Goal: Transaction & Acquisition: Purchase product/service

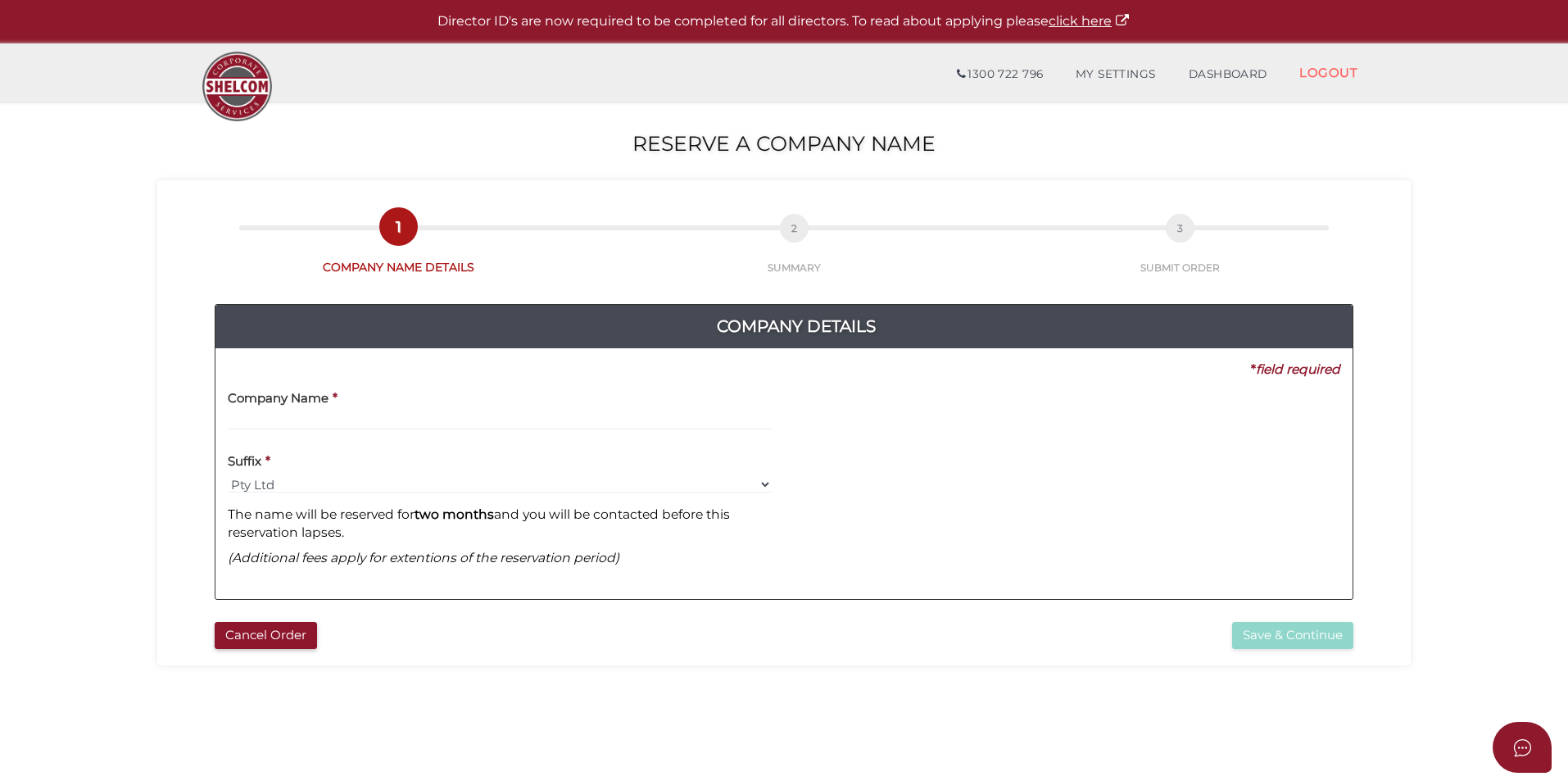
click at [317, 407] on label "Company Name" at bounding box center [278, 395] width 101 height 34
click at [316, 414] on input "text" at bounding box center [500, 421] width 544 height 18
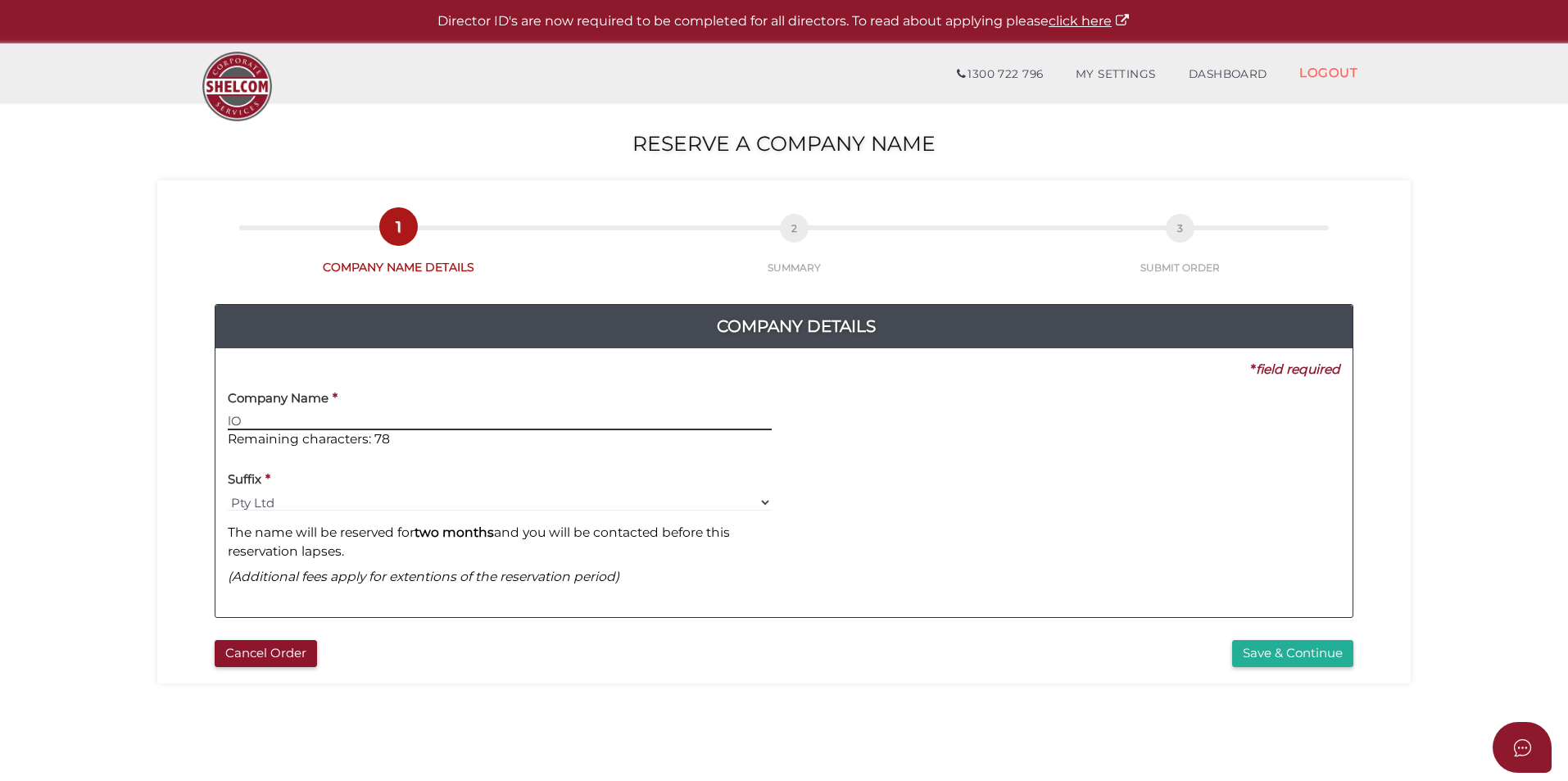
type input "l"
type input "Looking Up Feeling Good"
click at [1274, 655] on button "Save & Continue" at bounding box center [1293, 653] width 121 height 27
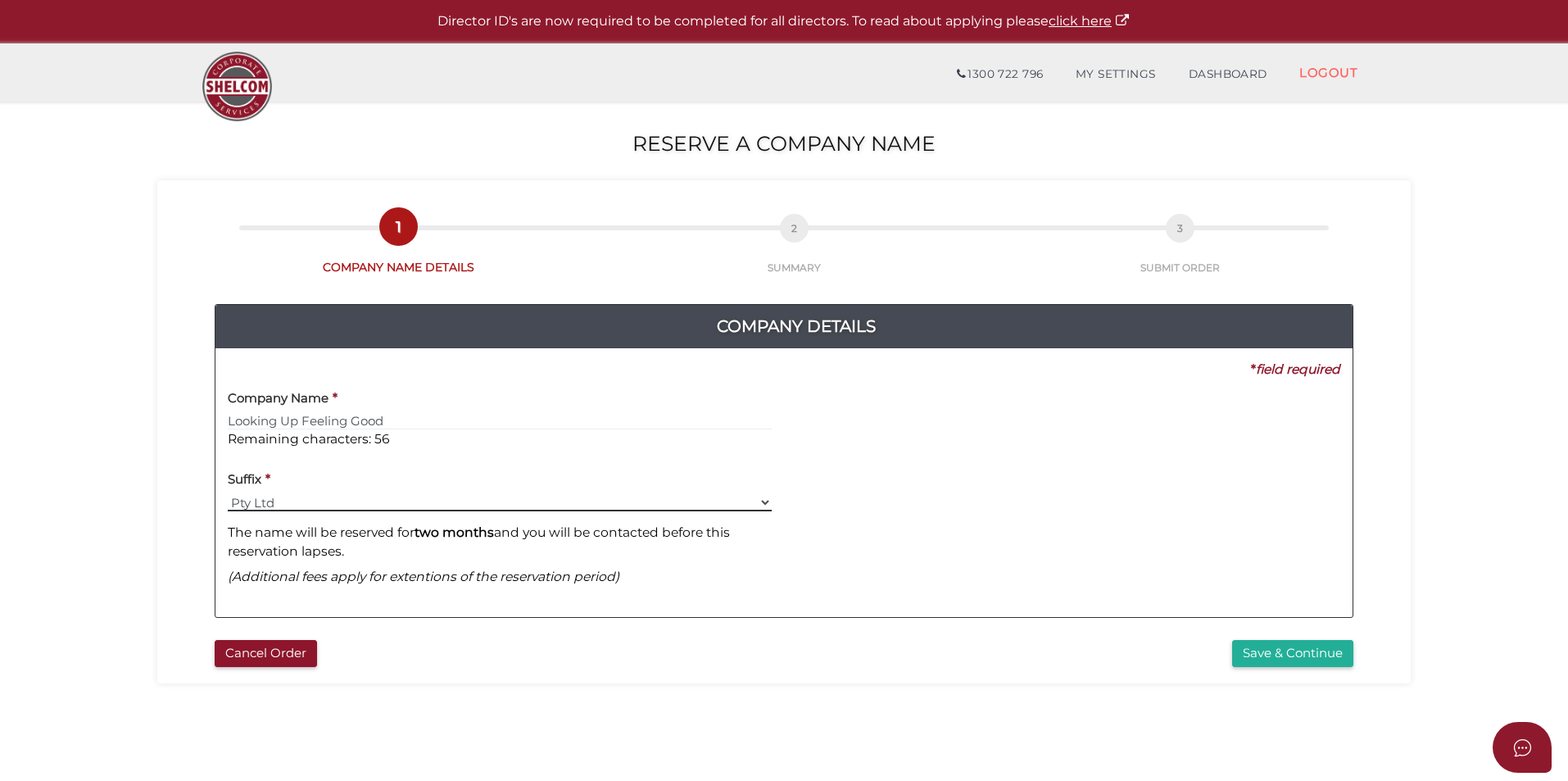
click at [301, 502] on select "Pty Ltd Pty. Ltd. Pty Limited Proprietary Limited Proprietary Ltd Ltd Limited" at bounding box center [500, 502] width 544 height 18
click at [1235, 646] on button "Save & Continue" at bounding box center [1293, 653] width 121 height 27
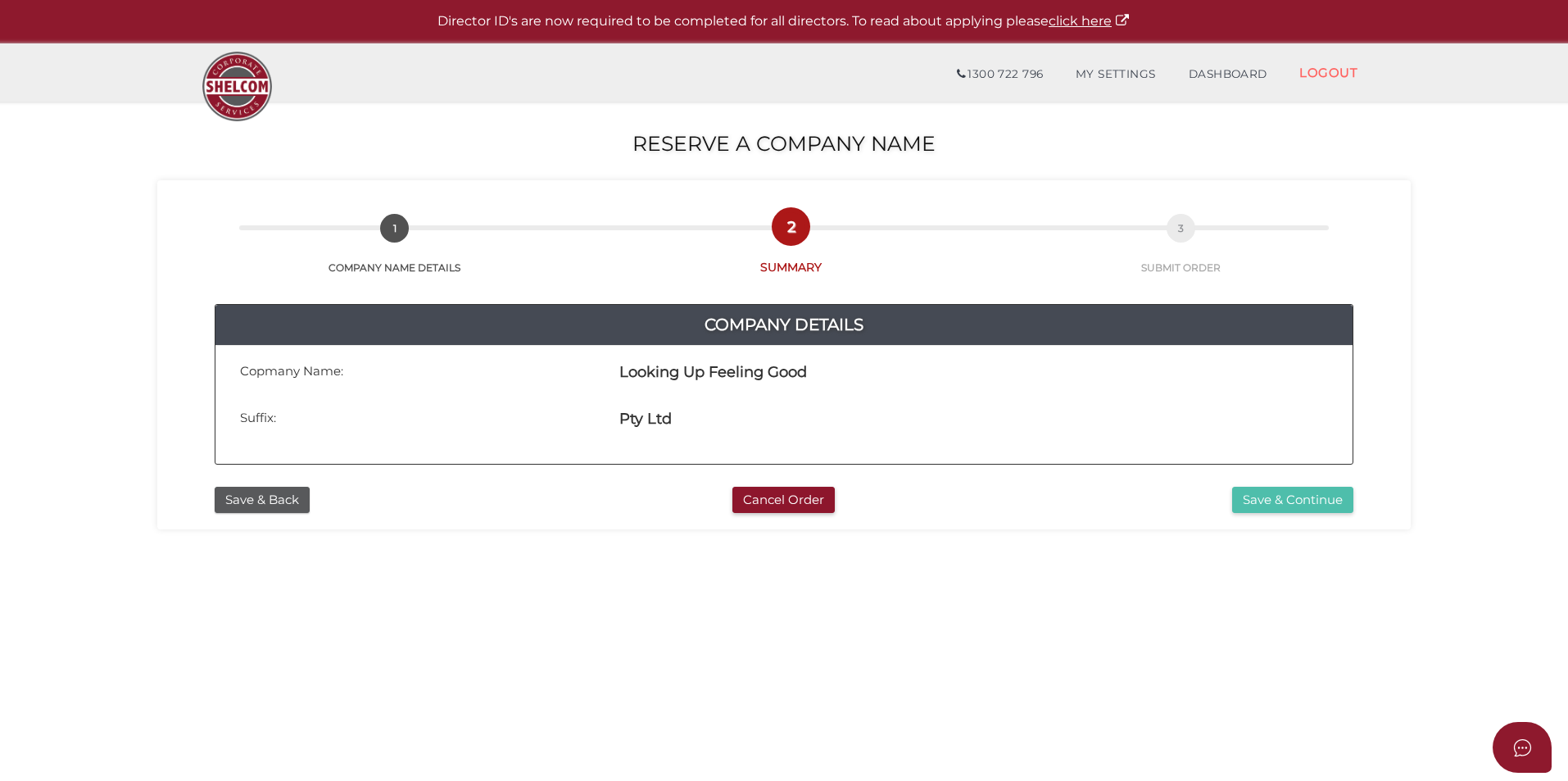
click at [1308, 498] on button "Save & Continue" at bounding box center [1293, 500] width 121 height 27
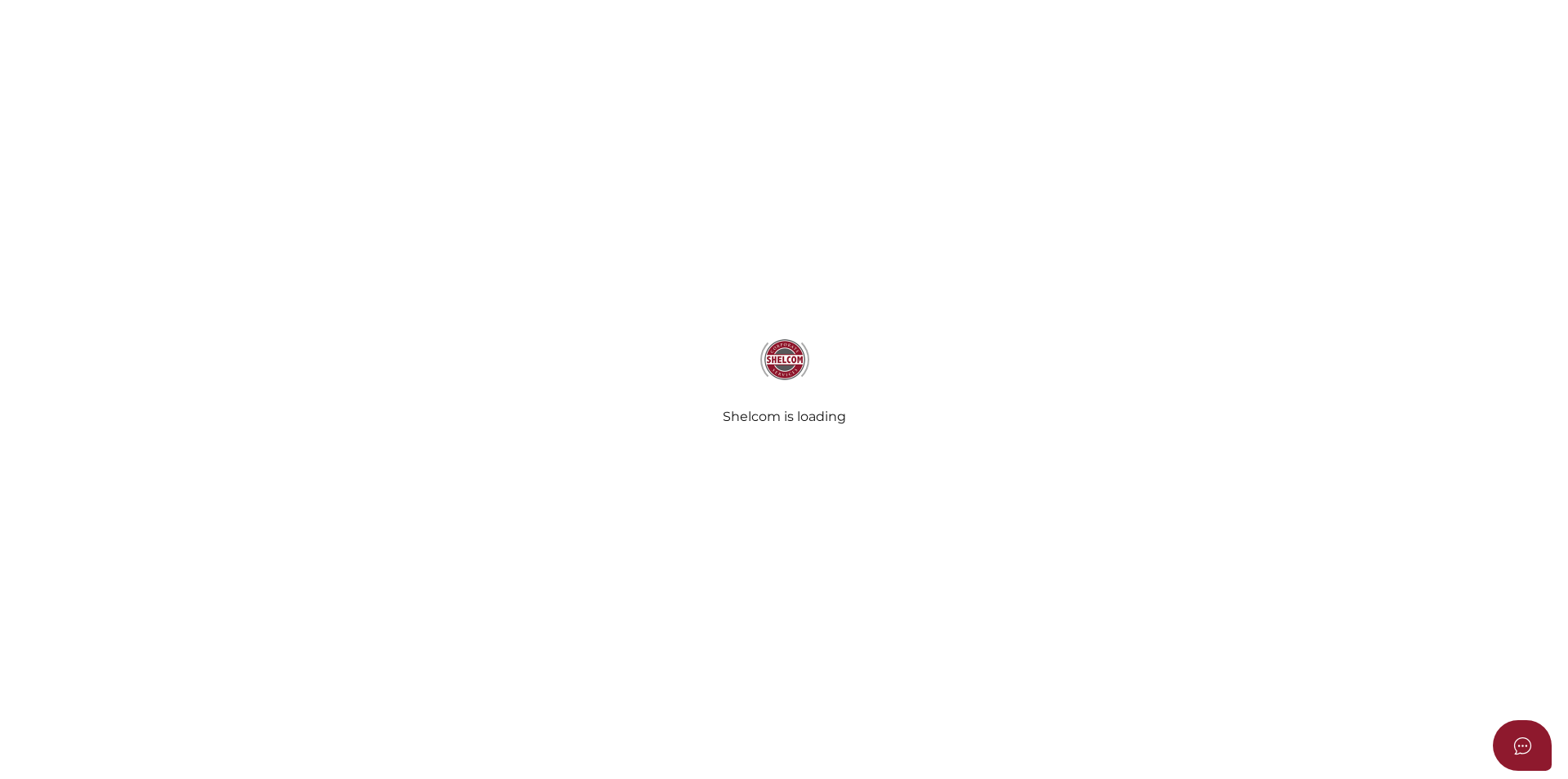
radio input "true"
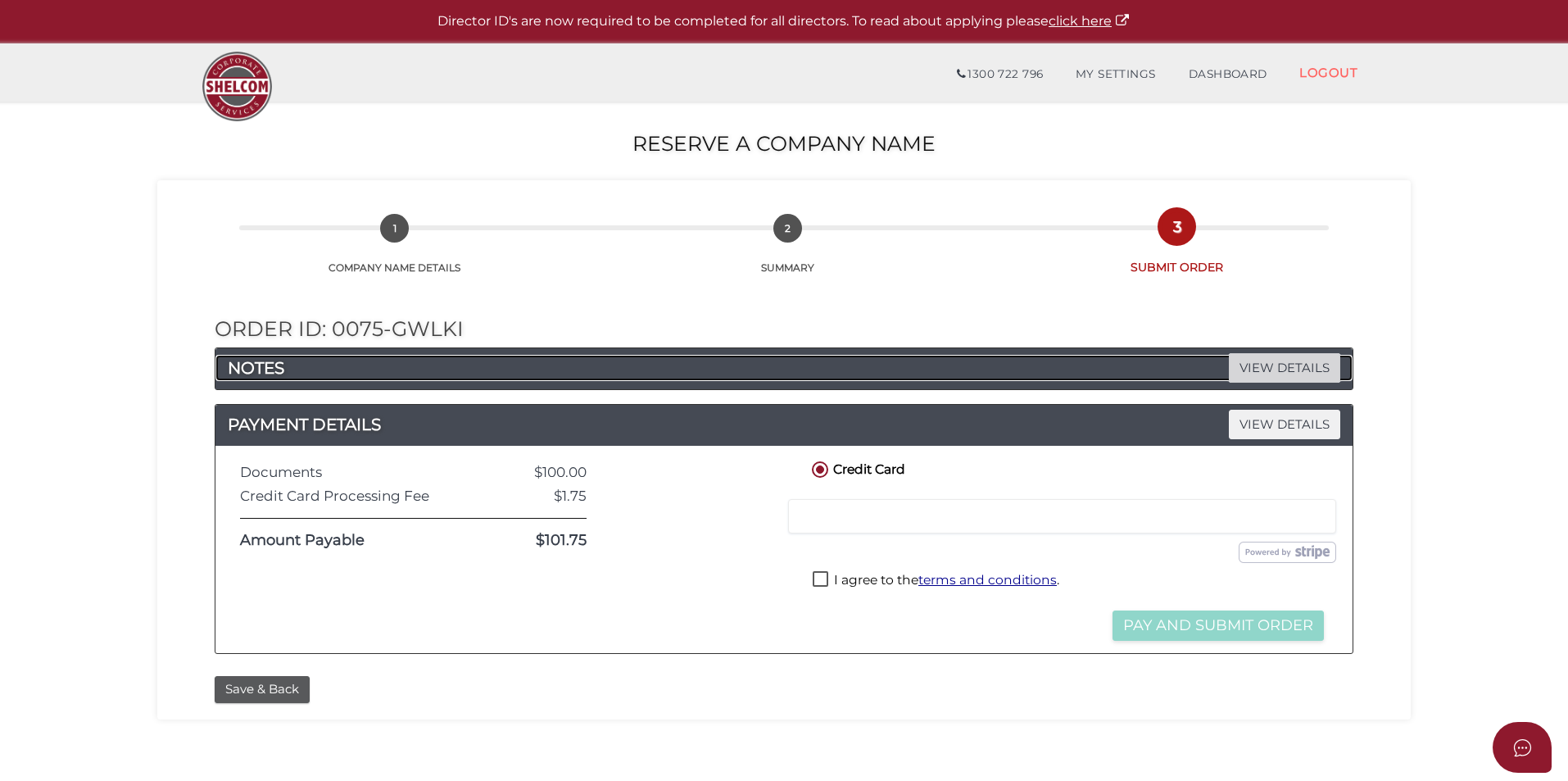
click at [1267, 359] on span "VIEW DETAILS" at bounding box center [1285, 367] width 112 height 29
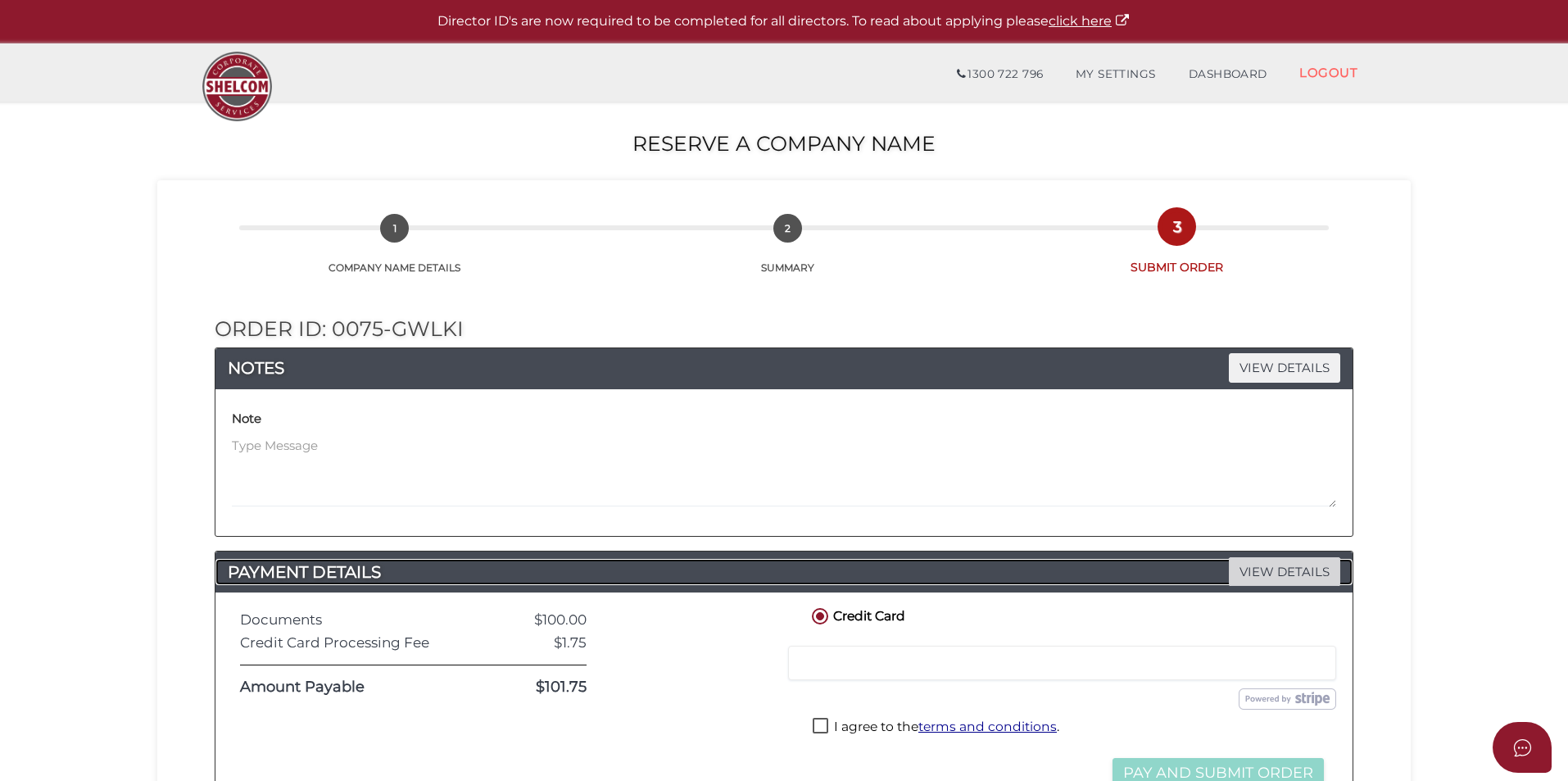
click at [1259, 564] on span "VIEW DETAILS" at bounding box center [1285, 571] width 112 height 29
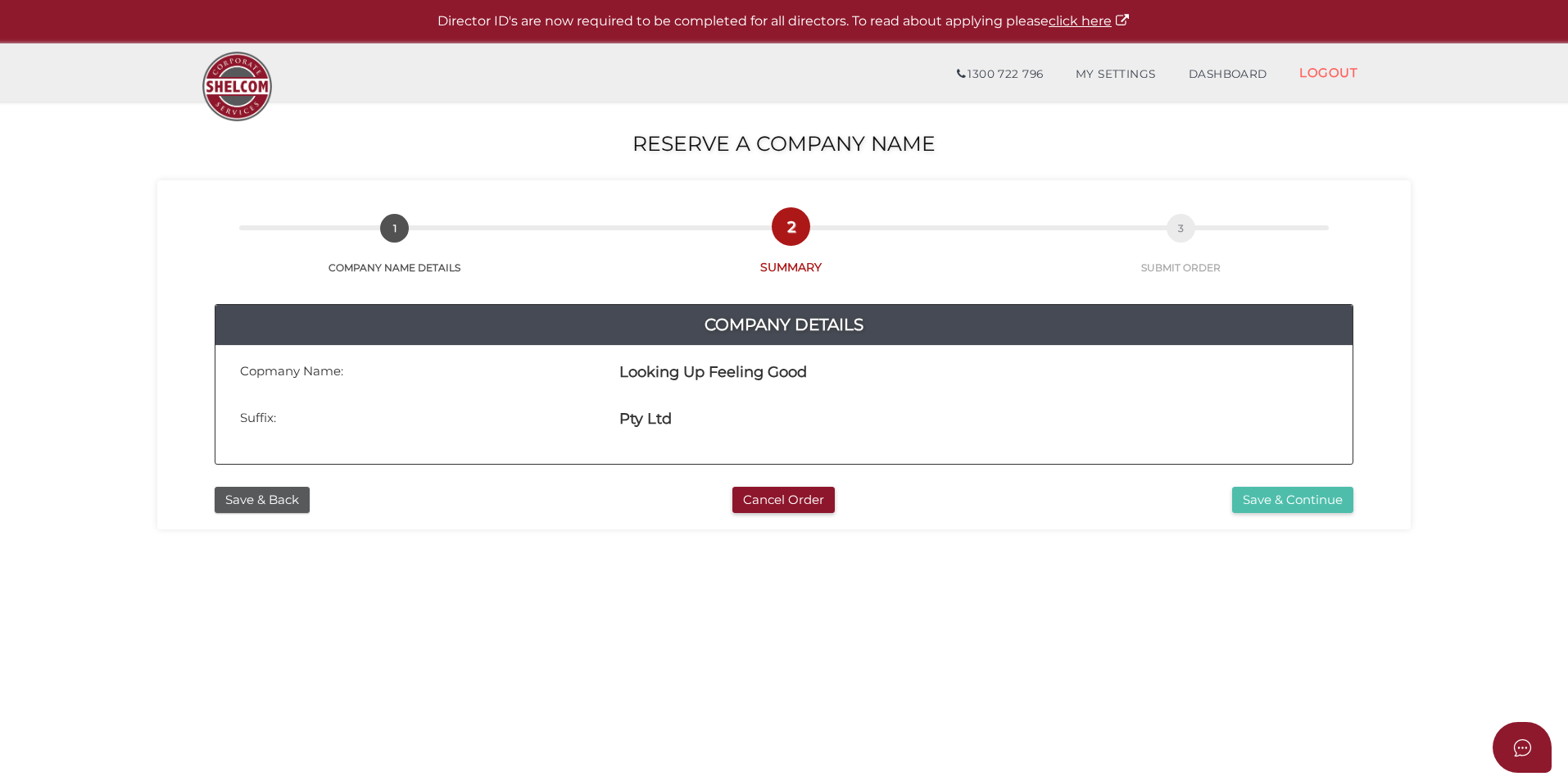
click at [1264, 511] on button "Save & Continue" at bounding box center [1293, 500] width 121 height 27
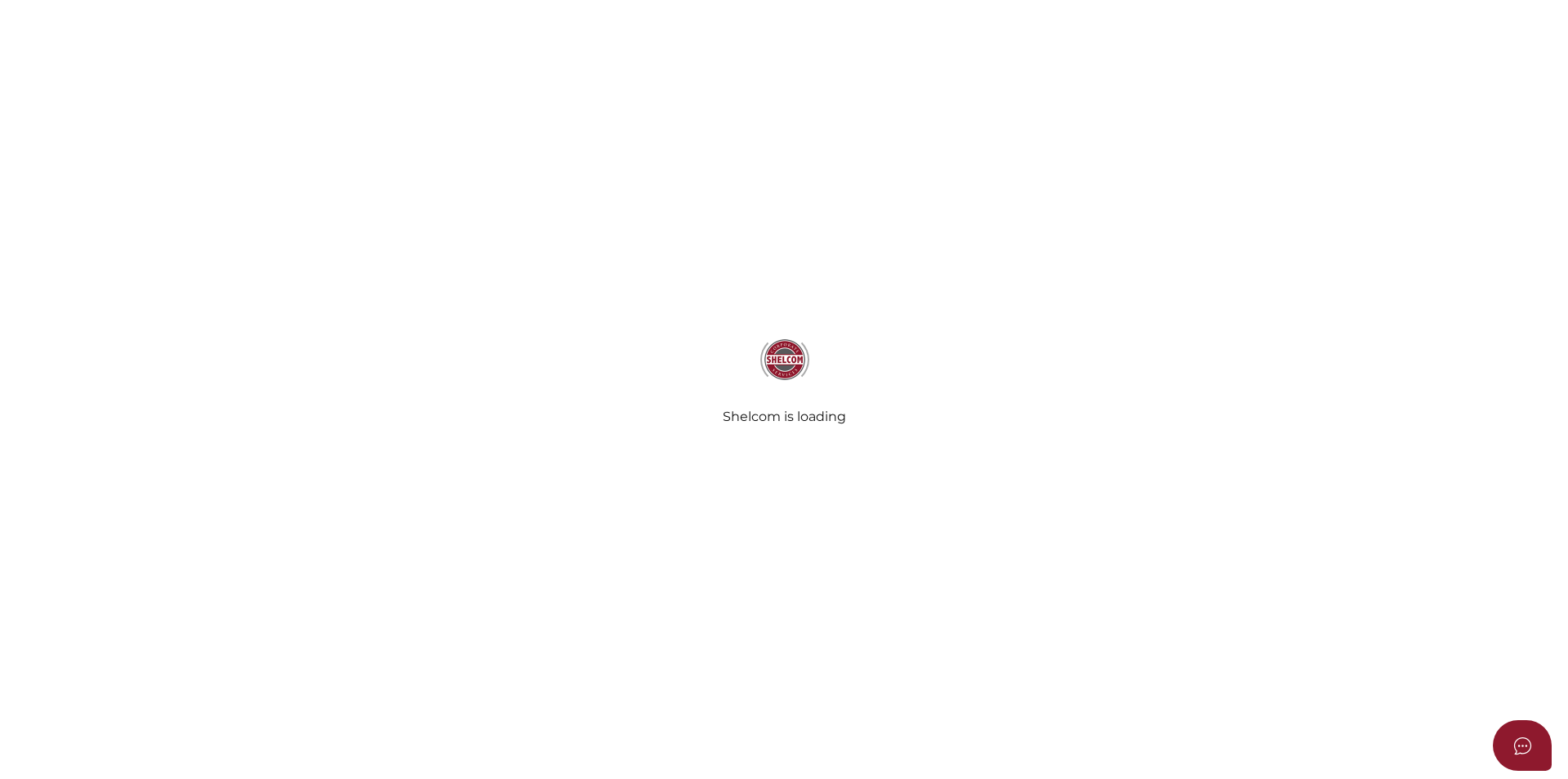
radio input "true"
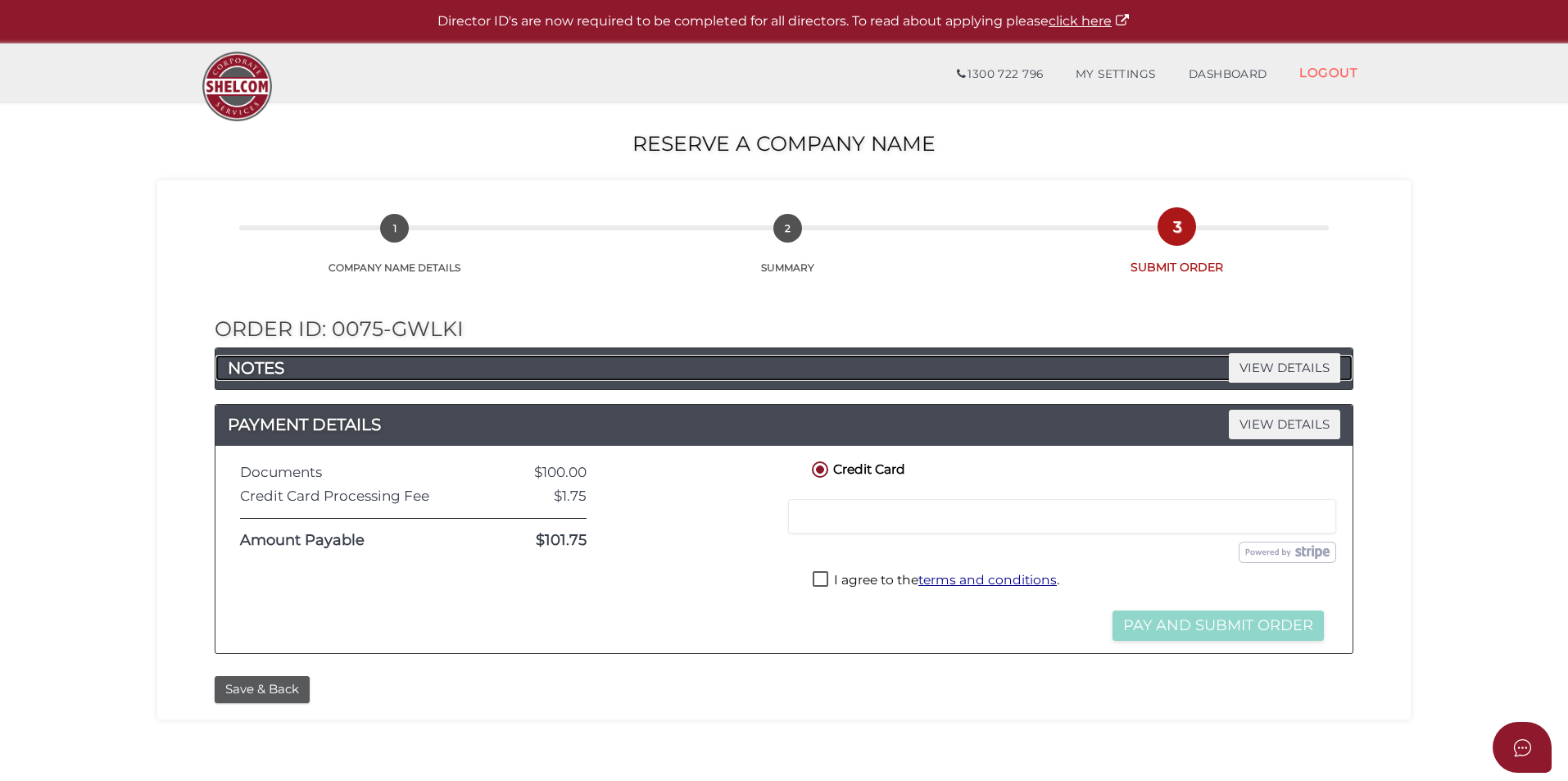
click at [430, 362] on h4 "NOTES VIEW DETAILS" at bounding box center [784, 367] width 1137 height 26
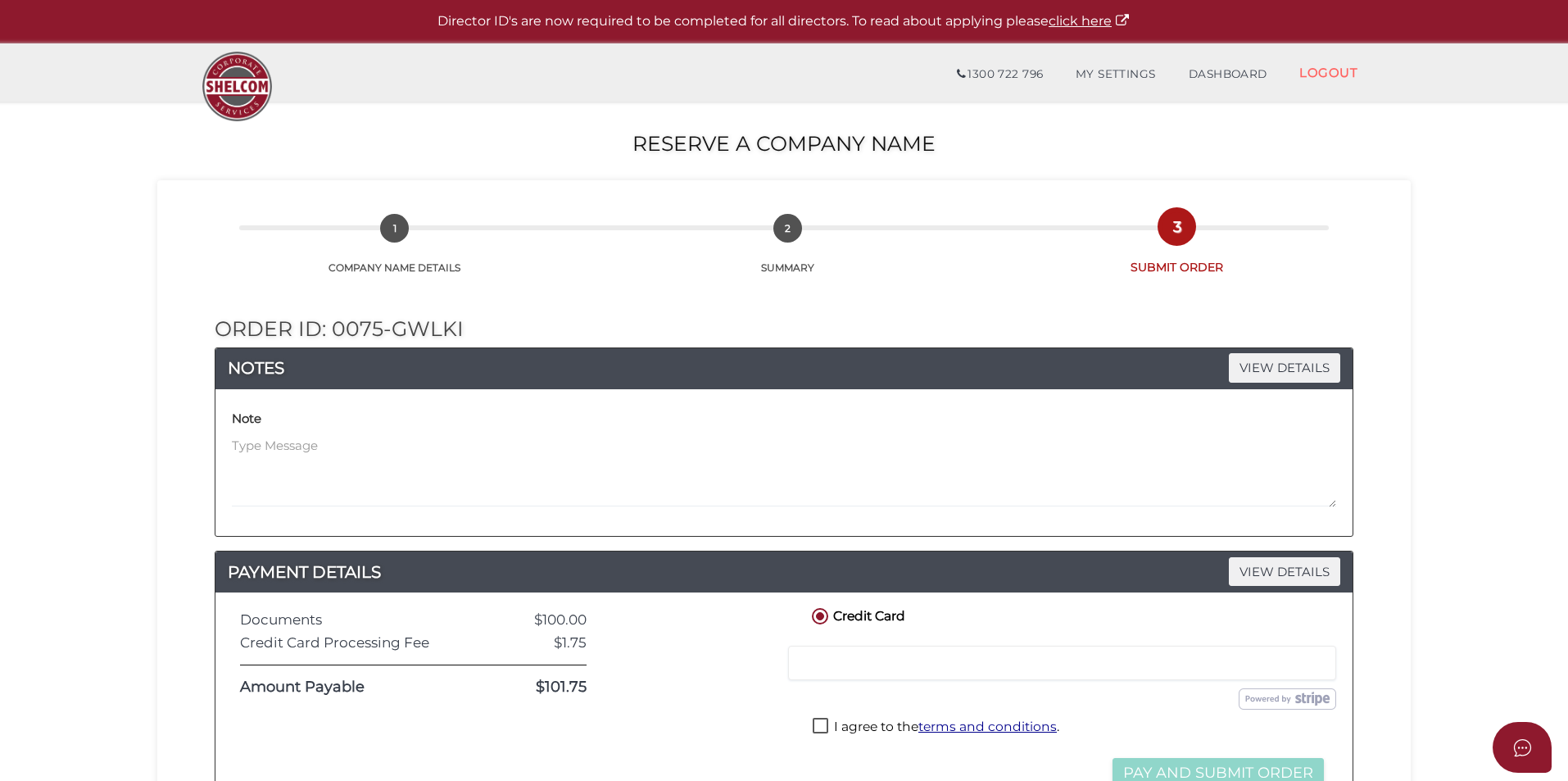
click at [354, 429] on div "Note" at bounding box center [784, 456] width 1104 height 102
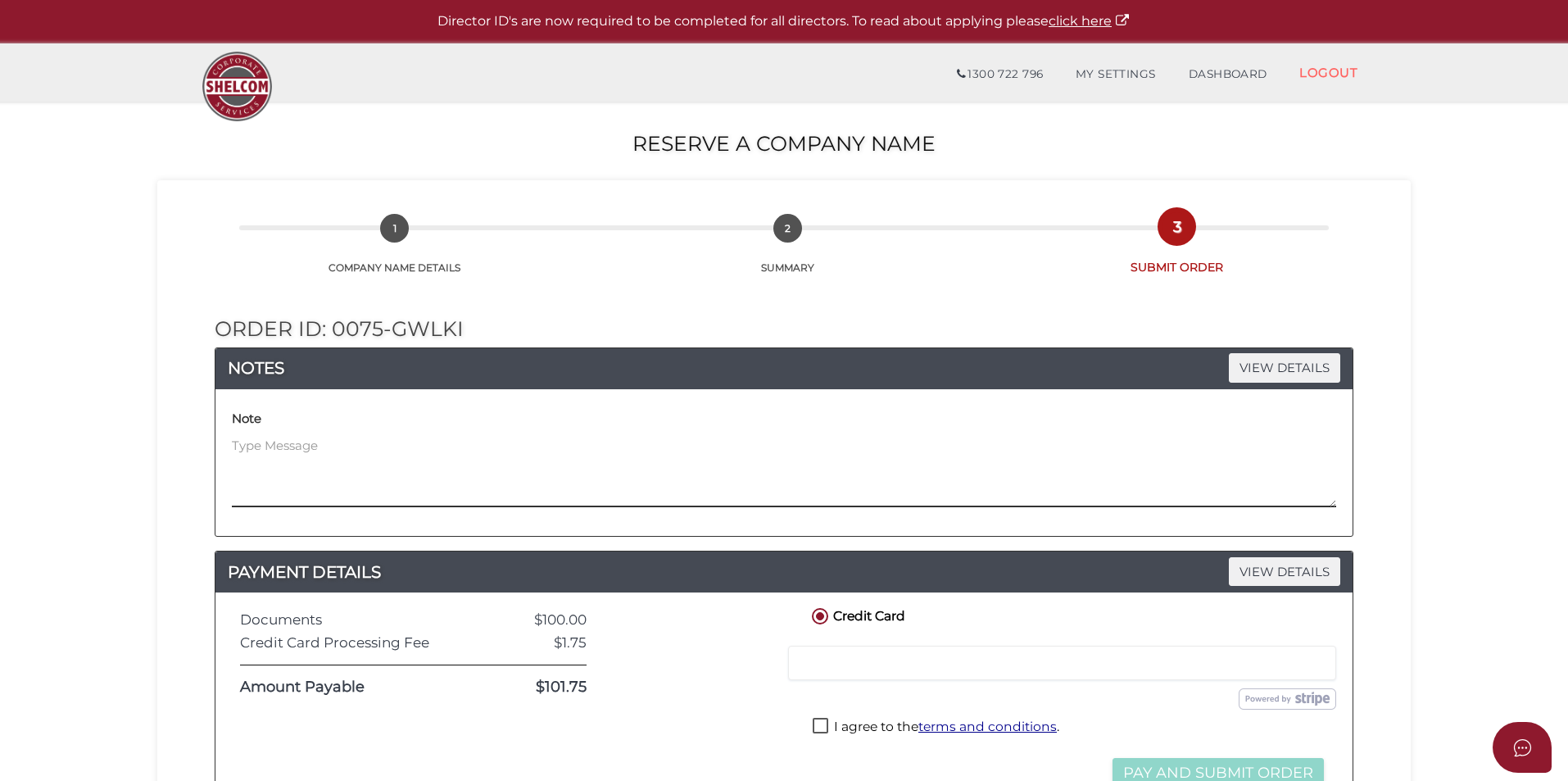
click at [346, 443] on textarea at bounding box center [784, 472] width 1104 height 71
type textarea "T"
click at [289, 440] on textarea at bounding box center [784, 472] width 1104 height 71
click at [416, 465] on textarea "The owner willl" at bounding box center [784, 472] width 1104 height 71
drag, startPoint x: 404, startPoint y: 460, endPoint x: 224, endPoint y: 440, distance: 181.1
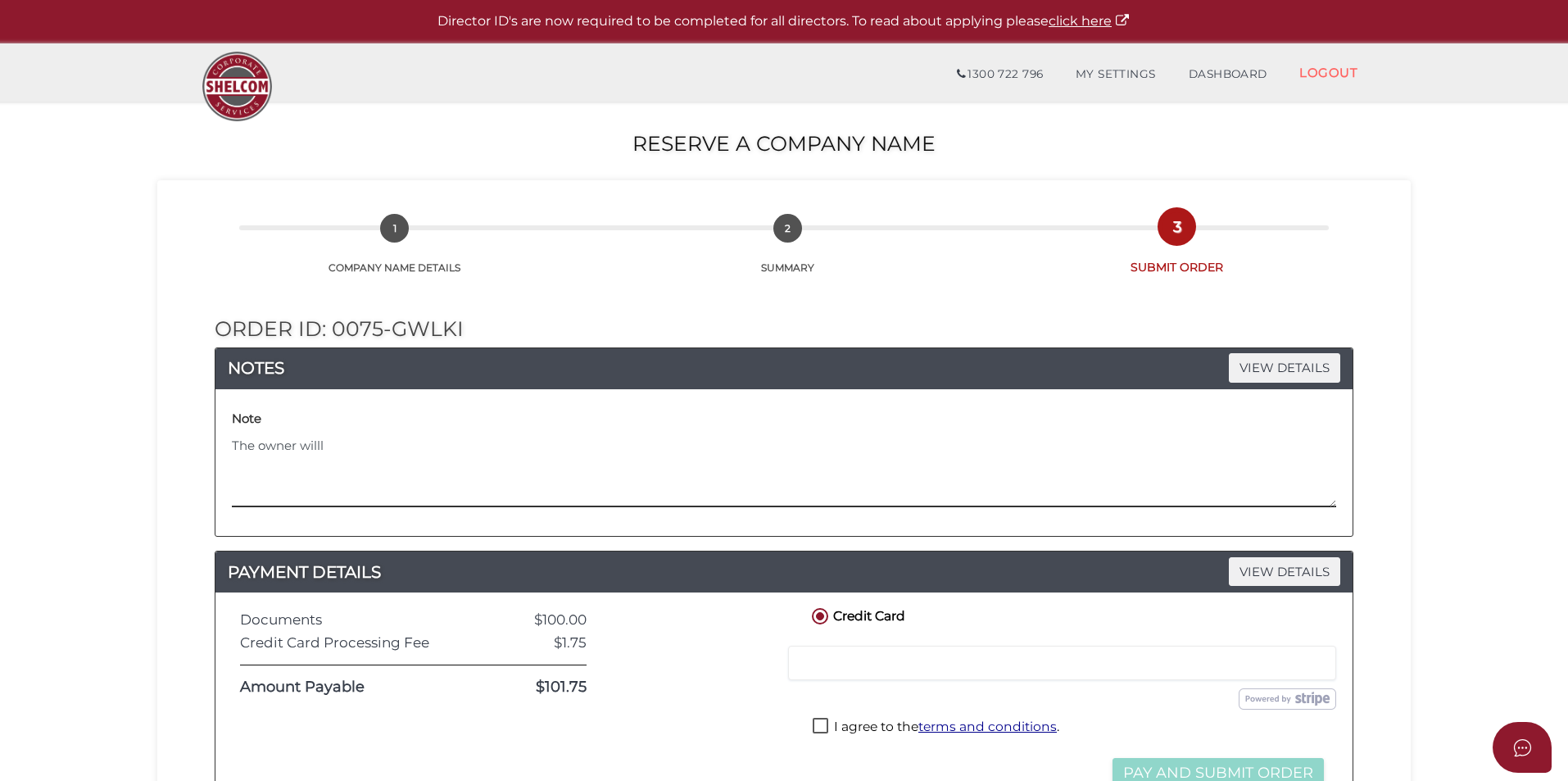
click at [224, 440] on div "Note The owner willl" at bounding box center [784, 462] width 1137 height 146
type textarea "C"
paste textarea "H:\ACLIENTS 24\Mase Superannuation Fund"
click at [474, 445] on textarea "can the form be in the name of director H:\ACLIENTS 24\Mase Superannuation Fund" at bounding box center [784, 472] width 1104 height 71
drag, startPoint x: 479, startPoint y: 445, endPoint x: 818, endPoint y: 474, distance: 340.2
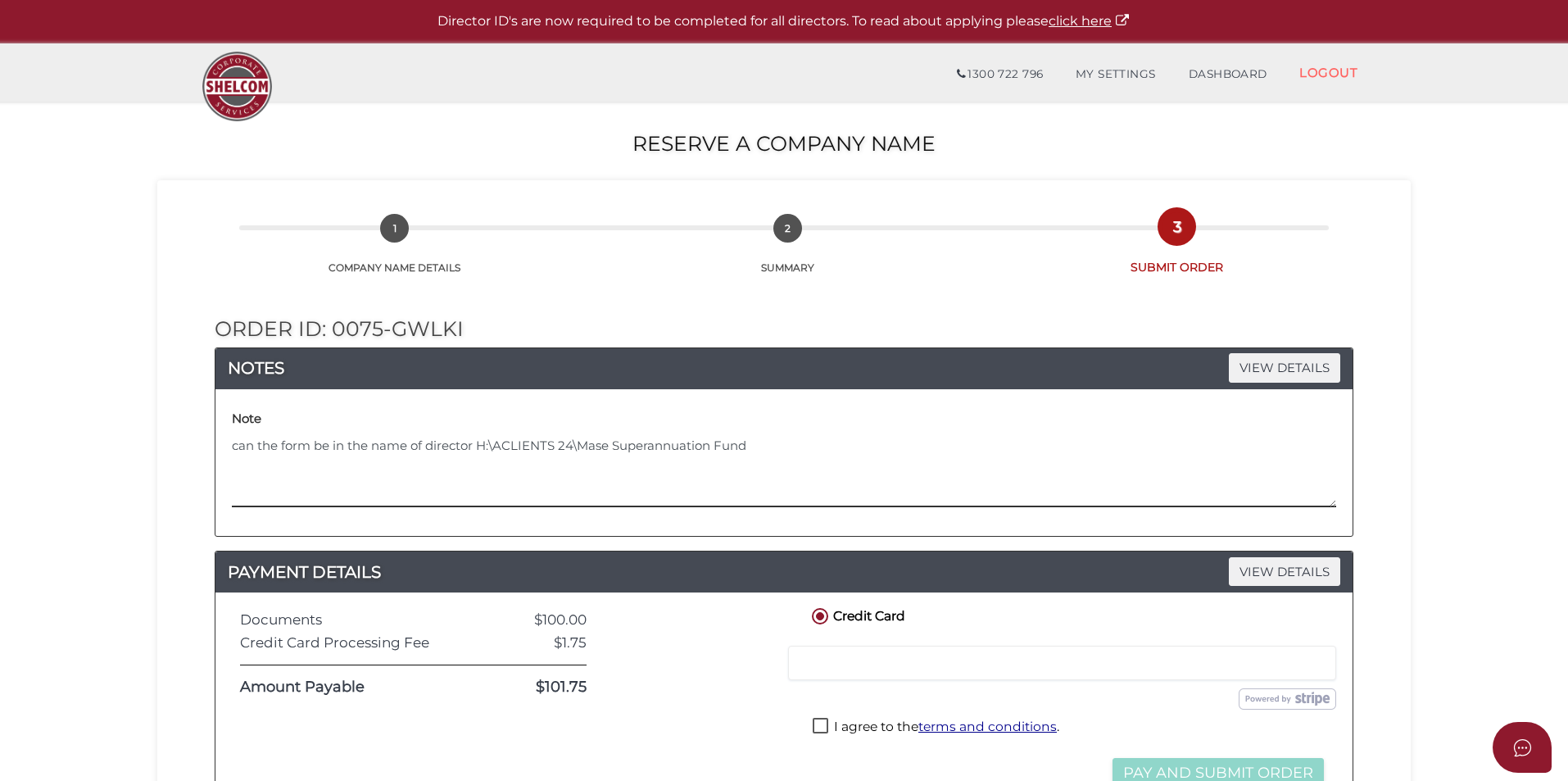
click at [818, 474] on textarea "can the form be in the name of director H:\ACLIENTS 24\Mase Superannuation Fund" at bounding box center [784, 472] width 1104 height 71
type textarea "can the form be in the name of director [PERSON_NAME] [PERSON_NAME]"
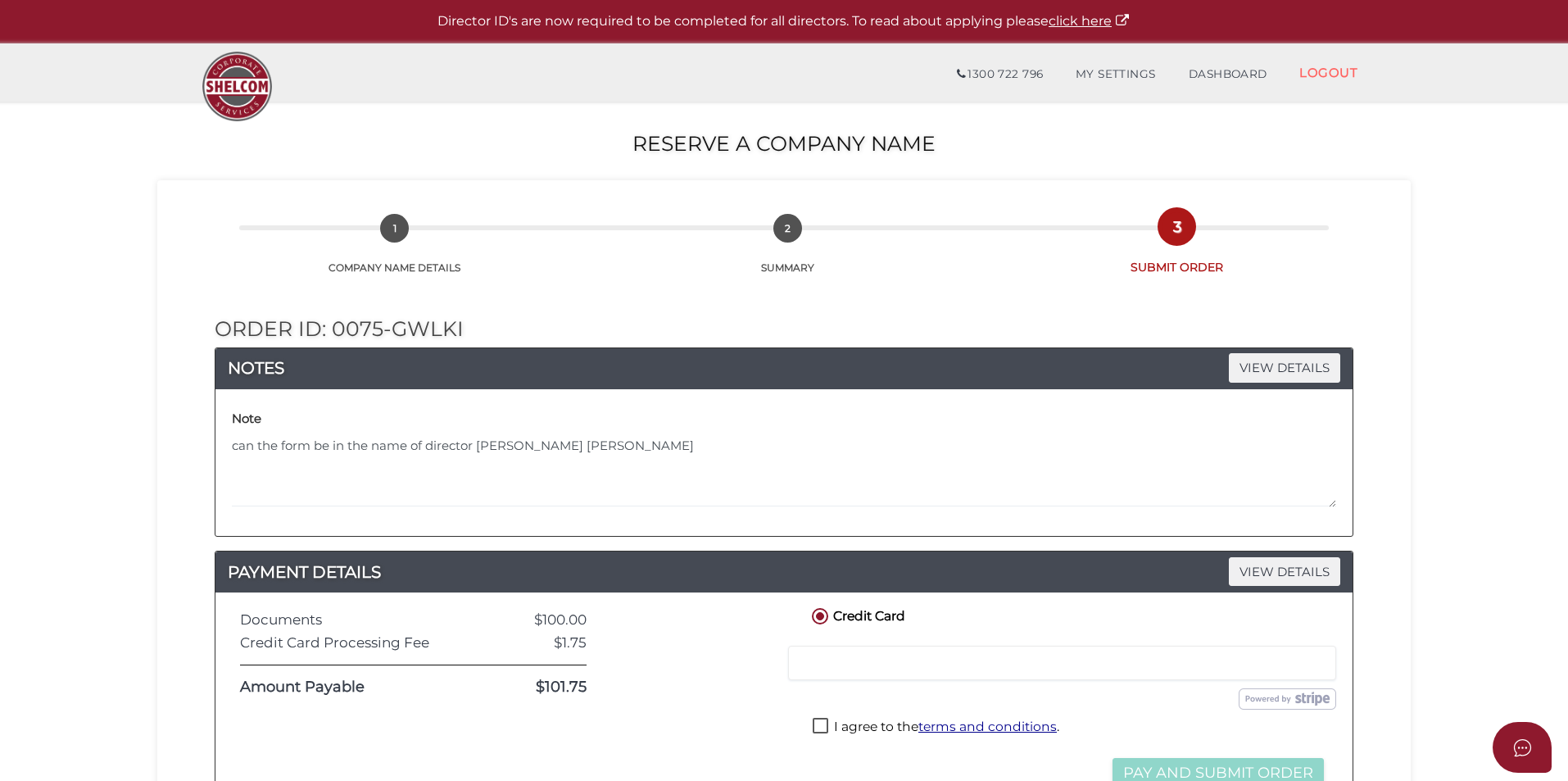
click at [606, 664] on div at bounding box center [697, 696] width 197 height 183
click at [1044, 626] on div "Credit Card" at bounding box center [945, 617] width 297 height 25
click at [982, 654] on div at bounding box center [1062, 663] width 548 height 35
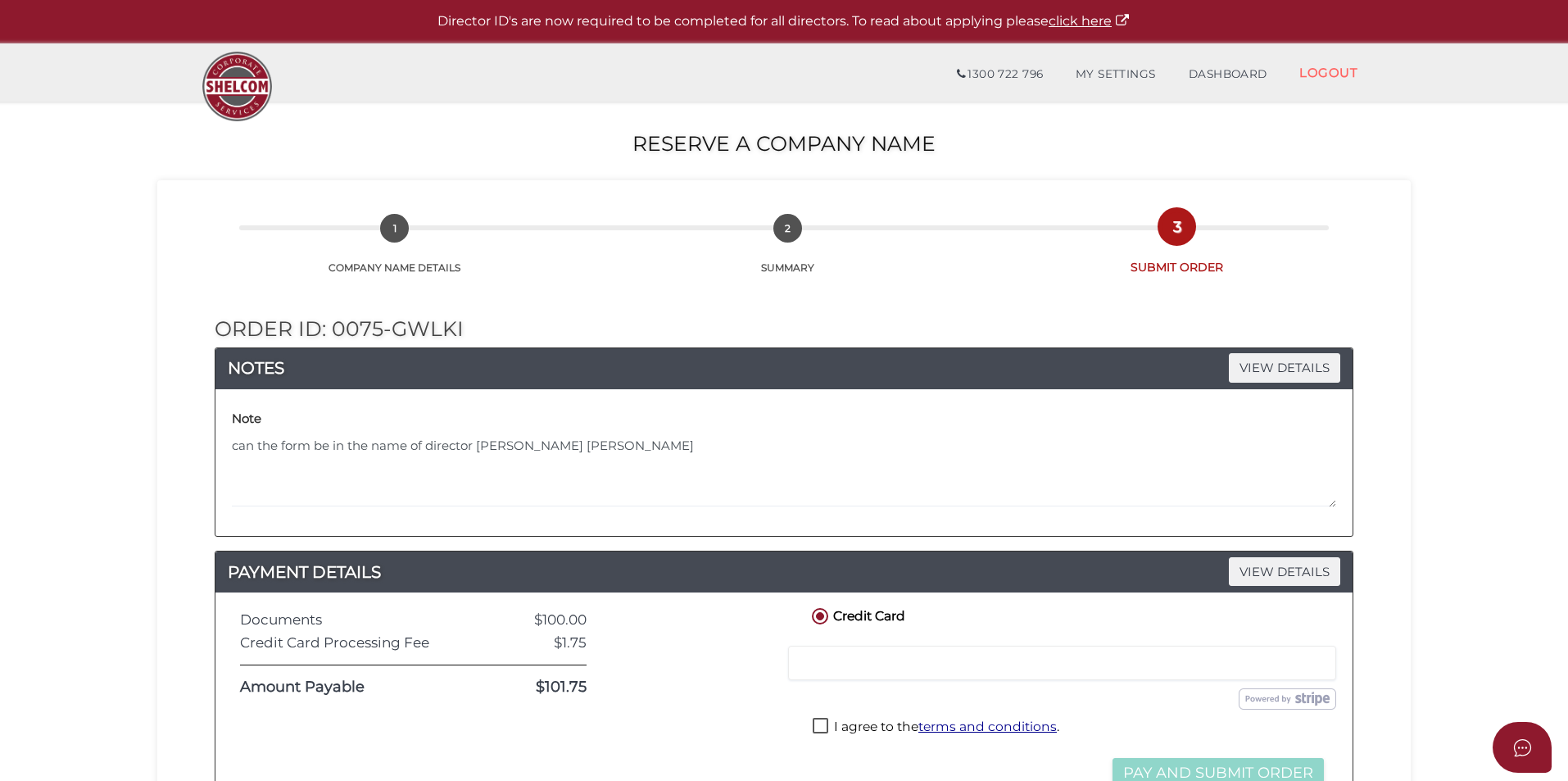
click at [982, 654] on div at bounding box center [1062, 663] width 548 height 35
click at [855, 627] on div "Credit Card" at bounding box center [945, 617] width 297 height 25
drag, startPoint x: 371, startPoint y: 648, endPoint x: 502, endPoint y: 642, distance: 131.1
click at [380, 647] on div "Credit Card Processing Fee" at bounding box center [347, 642] width 239 height 16
drag, startPoint x: 890, startPoint y: 685, endPoint x: 851, endPoint y: 755, distance: 80.1
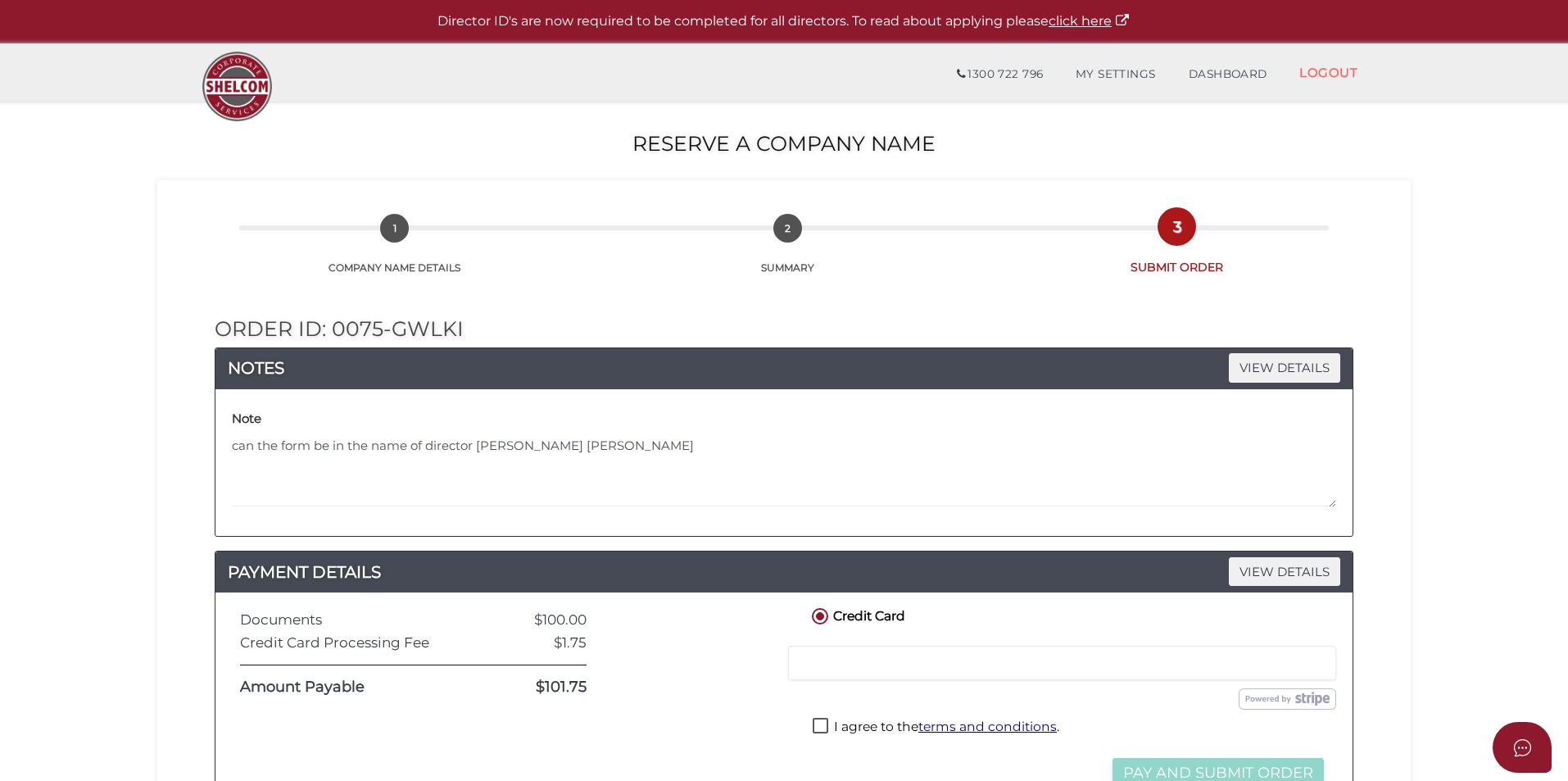
click at [872, 716] on div "Credit Card Credit or Debit Card Loading saved cards... Select a saved card Sub…" at bounding box center [1069, 696] width 544 height 183
click at [826, 722] on label "I agree to the terms and conditions ." at bounding box center [936, 728] width 247 height 21
checkbox input "true"
click at [824, 717] on div "I agree to the terms and conditions ." at bounding box center [1068, 730] width 520 height 33
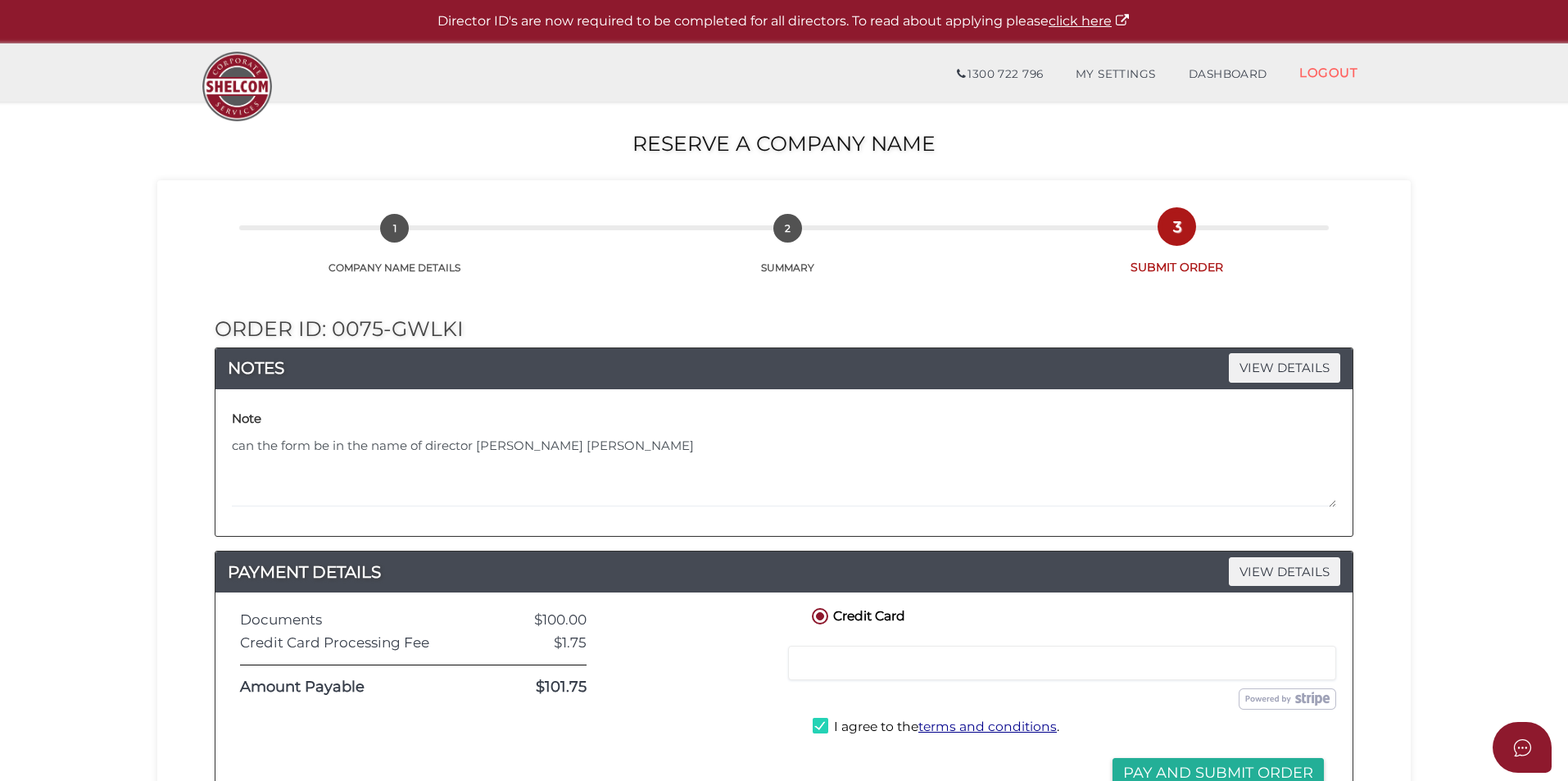
click at [872, 673] on div at bounding box center [1062, 663] width 548 height 35
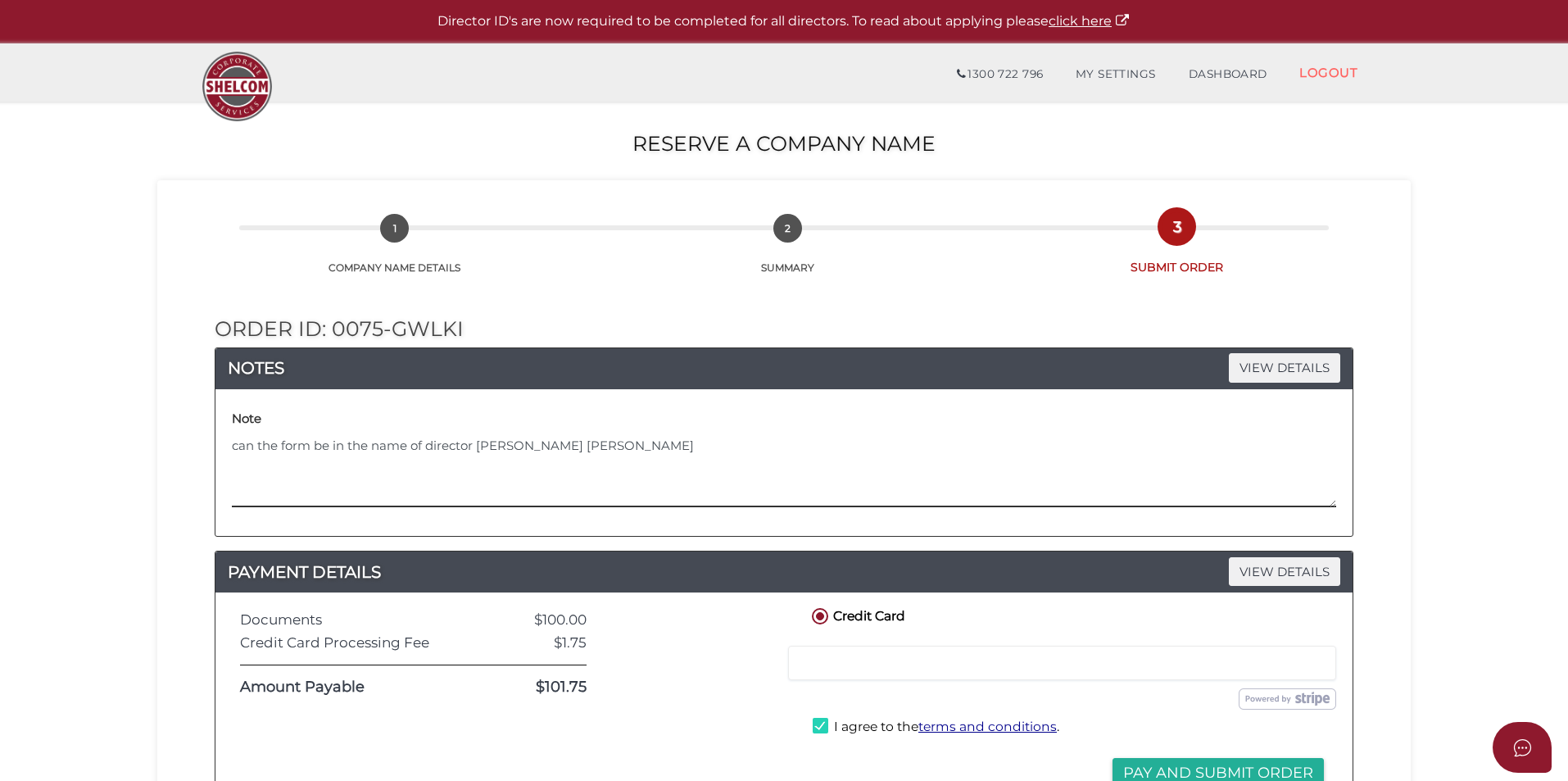
drag, startPoint x: 1096, startPoint y: 534, endPoint x: 1120, endPoint y: 527, distance: 25.0
click at [1120, 527] on div "Note can the form be in the name of director [PERSON_NAME] [PERSON_NAME]" at bounding box center [784, 462] width 1137 height 146
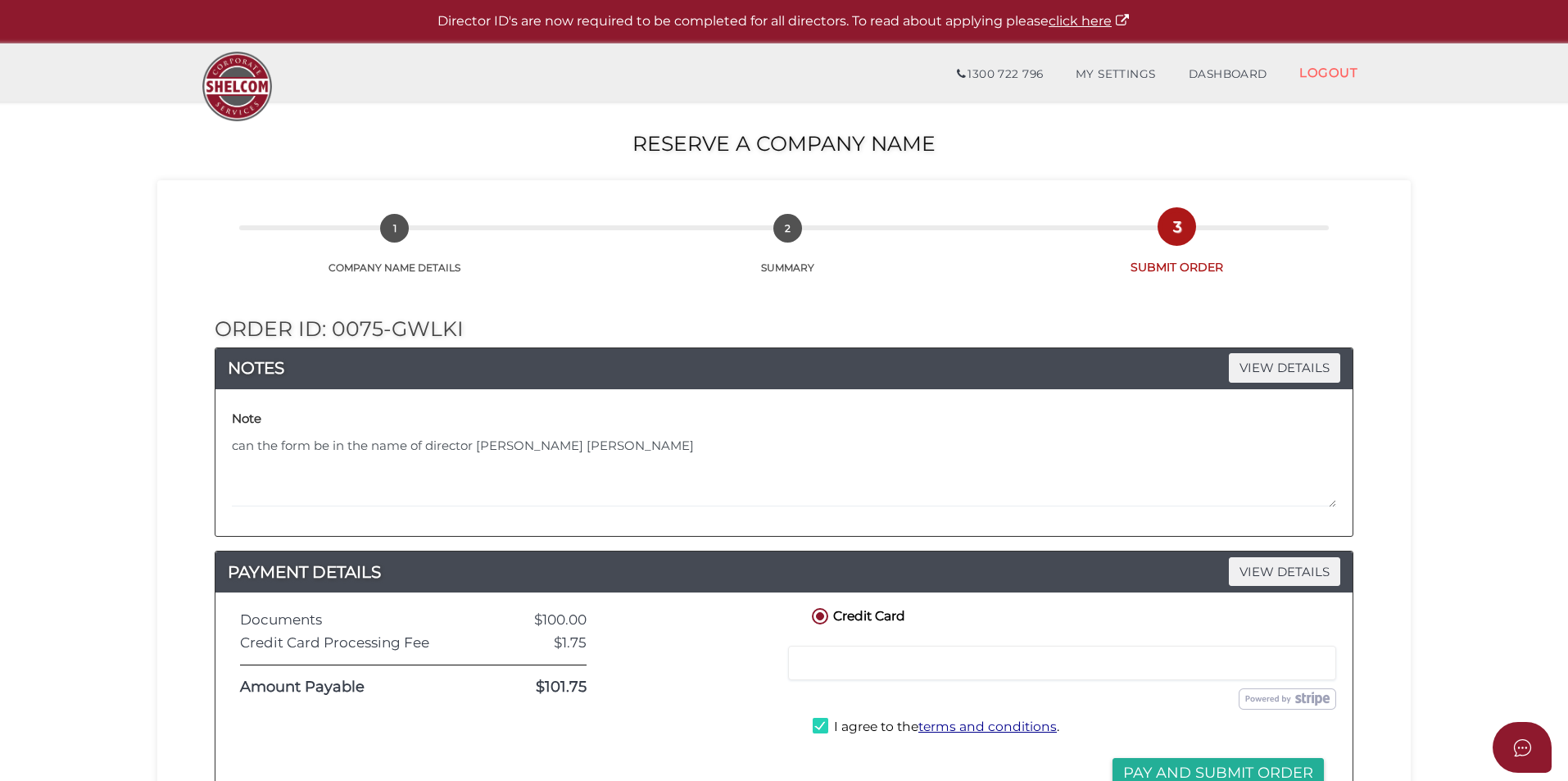
drag, startPoint x: 1221, startPoint y: 514, endPoint x: 1085, endPoint y: 544, distance: 139.3
click at [1230, 514] on div "Note can the form be in the name of director [PERSON_NAME] [PERSON_NAME]" at bounding box center [784, 462] width 1112 height 122
click at [593, 433] on div "Note can the form be in the name of director [PERSON_NAME] [PERSON_NAME]" at bounding box center [784, 456] width 1104 height 102
click at [1315, 357] on span "VIEW DETAILS" at bounding box center [1285, 367] width 112 height 29
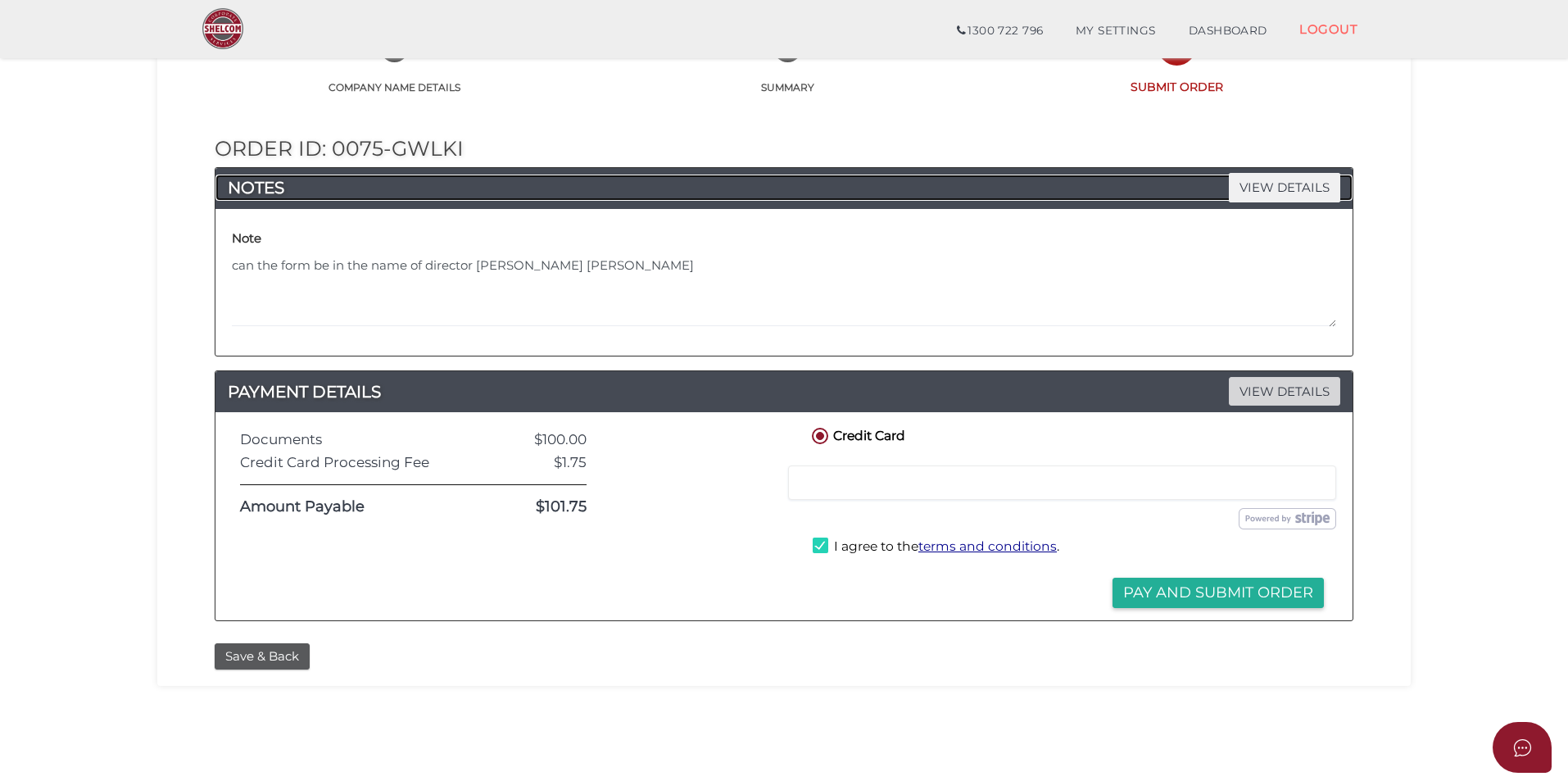
scroll to position [143, 0]
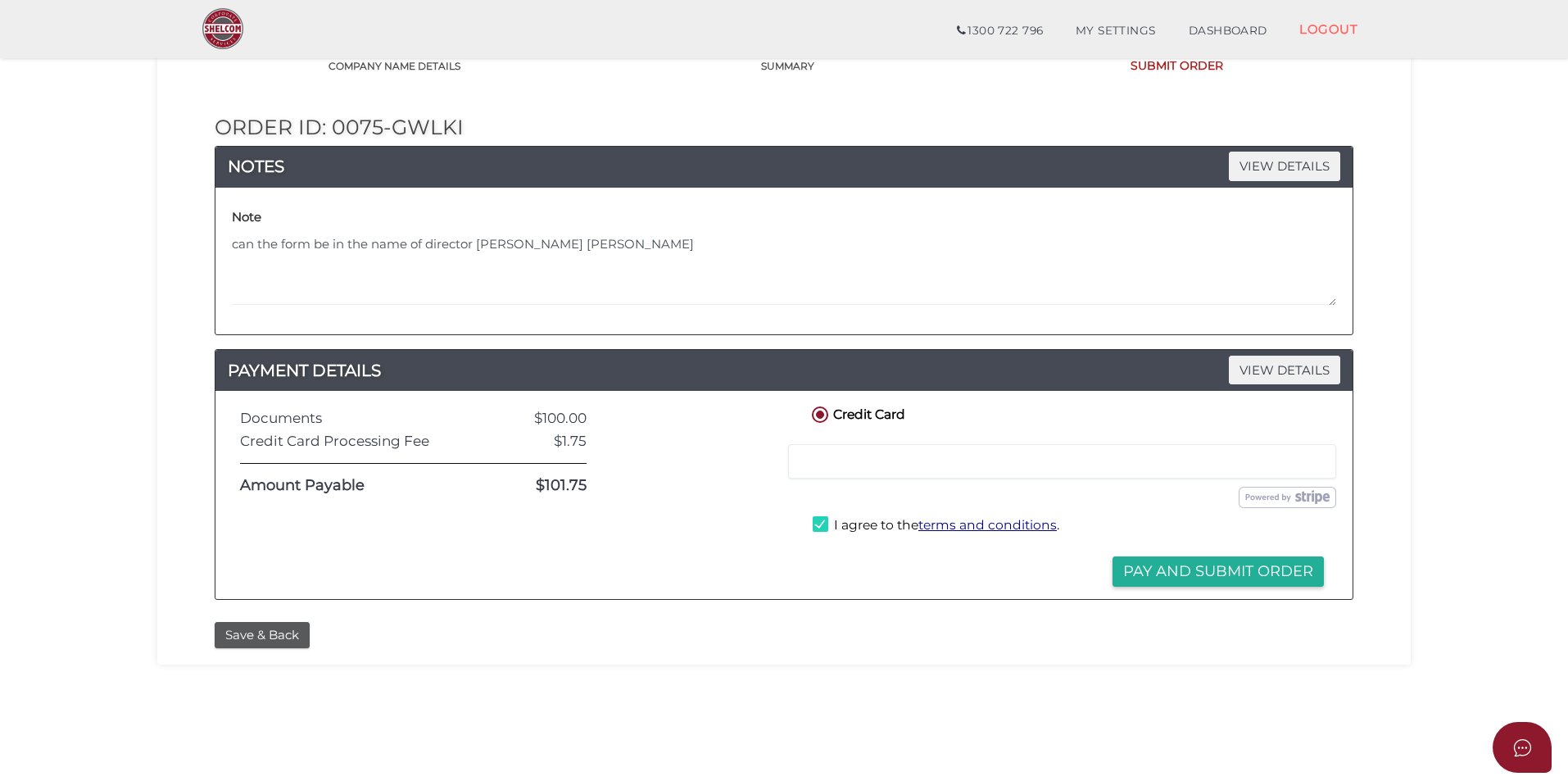
click at [1049, 446] on div at bounding box center [1062, 461] width 548 height 35
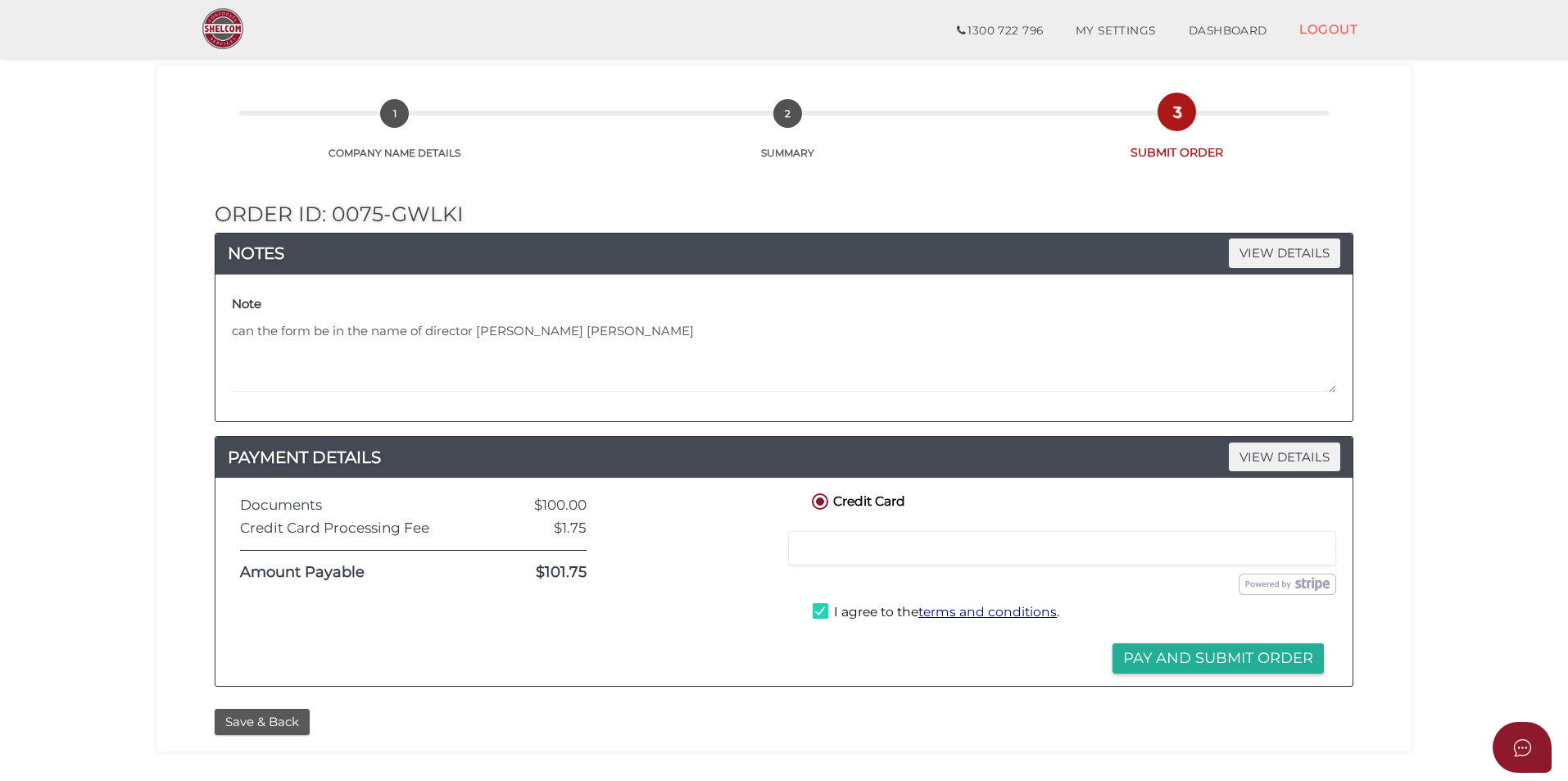
scroll to position [62, 0]
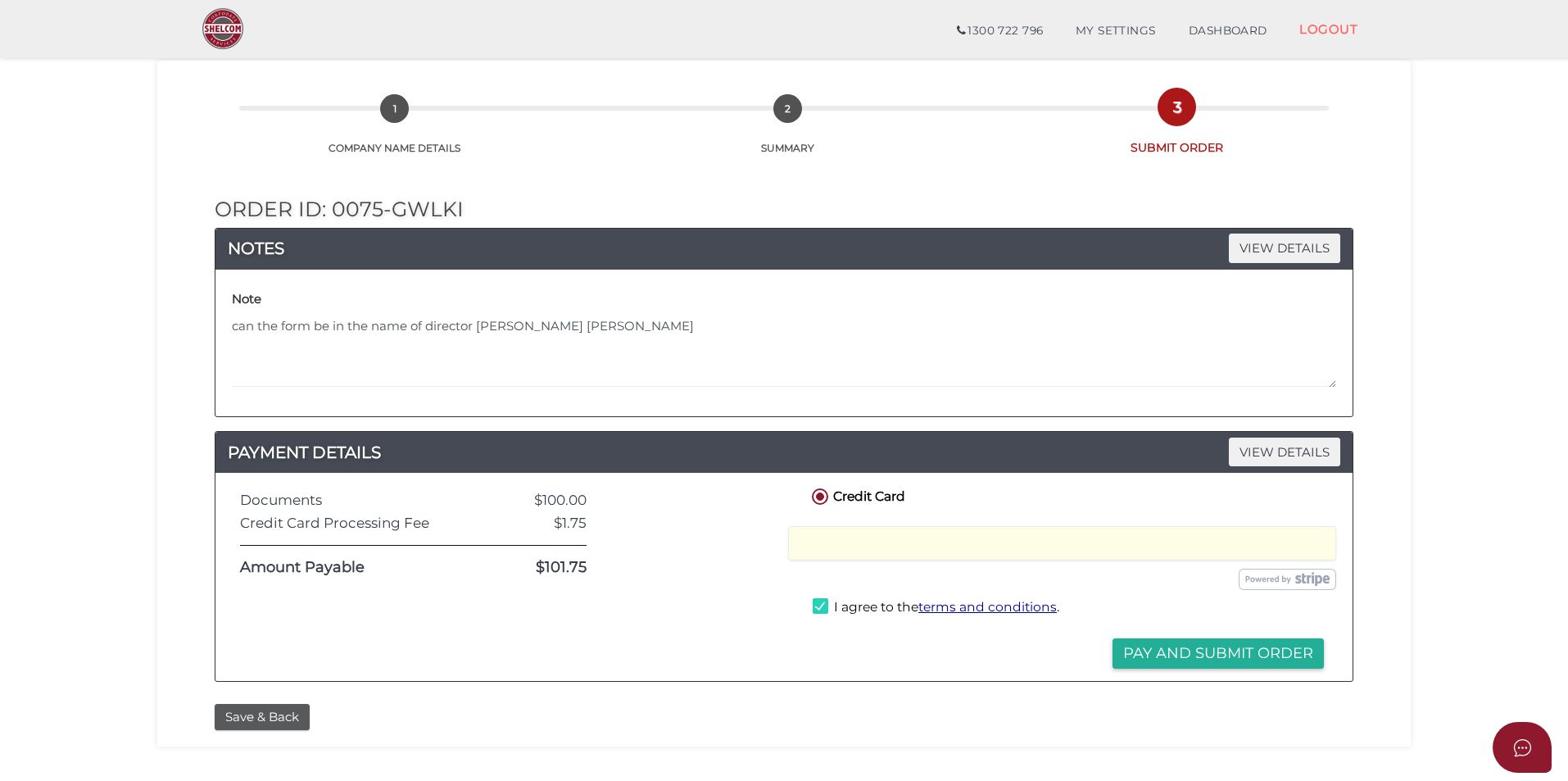
click at [1349, 541] on div "Credit or Debit Card Loading saved cards... Select a saved card" at bounding box center [1069, 543] width 569 height 43
click at [1348, 581] on div "Submit Order and Pay" at bounding box center [1069, 580] width 569 height 30
click at [1310, 551] on iframe at bounding box center [1062, 543] width 527 height 15
drag, startPoint x: 546, startPoint y: 318, endPoint x: 548, endPoint y: 329, distance: 11.2
click at [546, 321] on textarea "can the form be in the name of director [PERSON_NAME] [PERSON_NAME]" at bounding box center [784, 353] width 1104 height 71
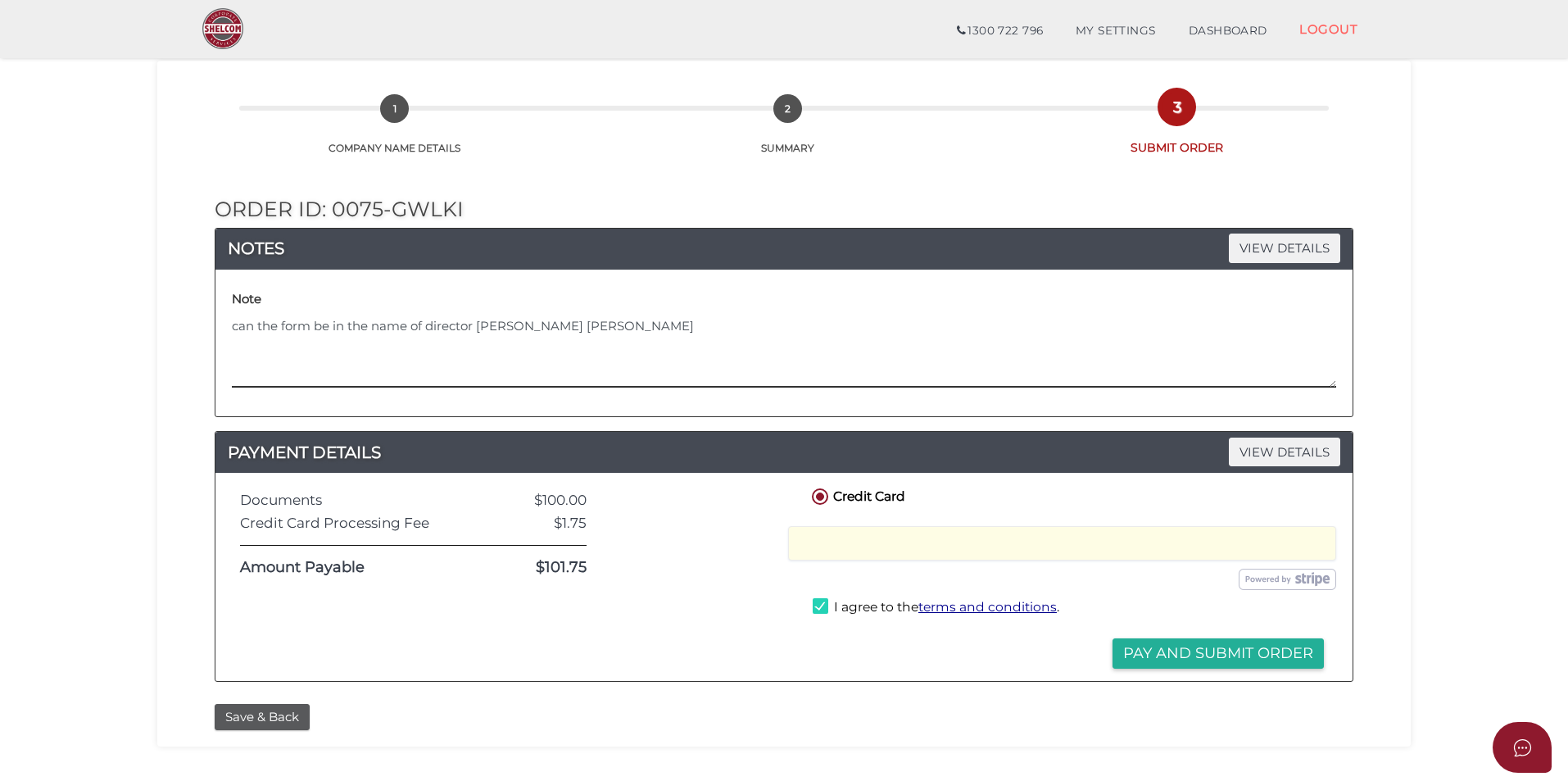
click at [570, 328] on textarea "can the form be in the name of director [PERSON_NAME] [PERSON_NAME]" at bounding box center [784, 353] width 1104 height 71
drag, startPoint x: 645, startPoint y: 303, endPoint x: 645, endPoint y: 312, distance: 9.0
click at [645, 312] on div "Note can the form be in the name of director [PERSON_NAME] [PERSON_NAME]" at bounding box center [784, 337] width 1104 height 102
click at [645, 317] on div "Note can the form be in the name of director [PERSON_NAME] [PERSON_NAME]" at bounding box center [784, 337] width 1104 height 102
click at [637, 321] on textarea "can the form be in the name of director [PERSON_NAME] [PERSON_NAME]" at bounding box center [784, 353] width 1104 height 71
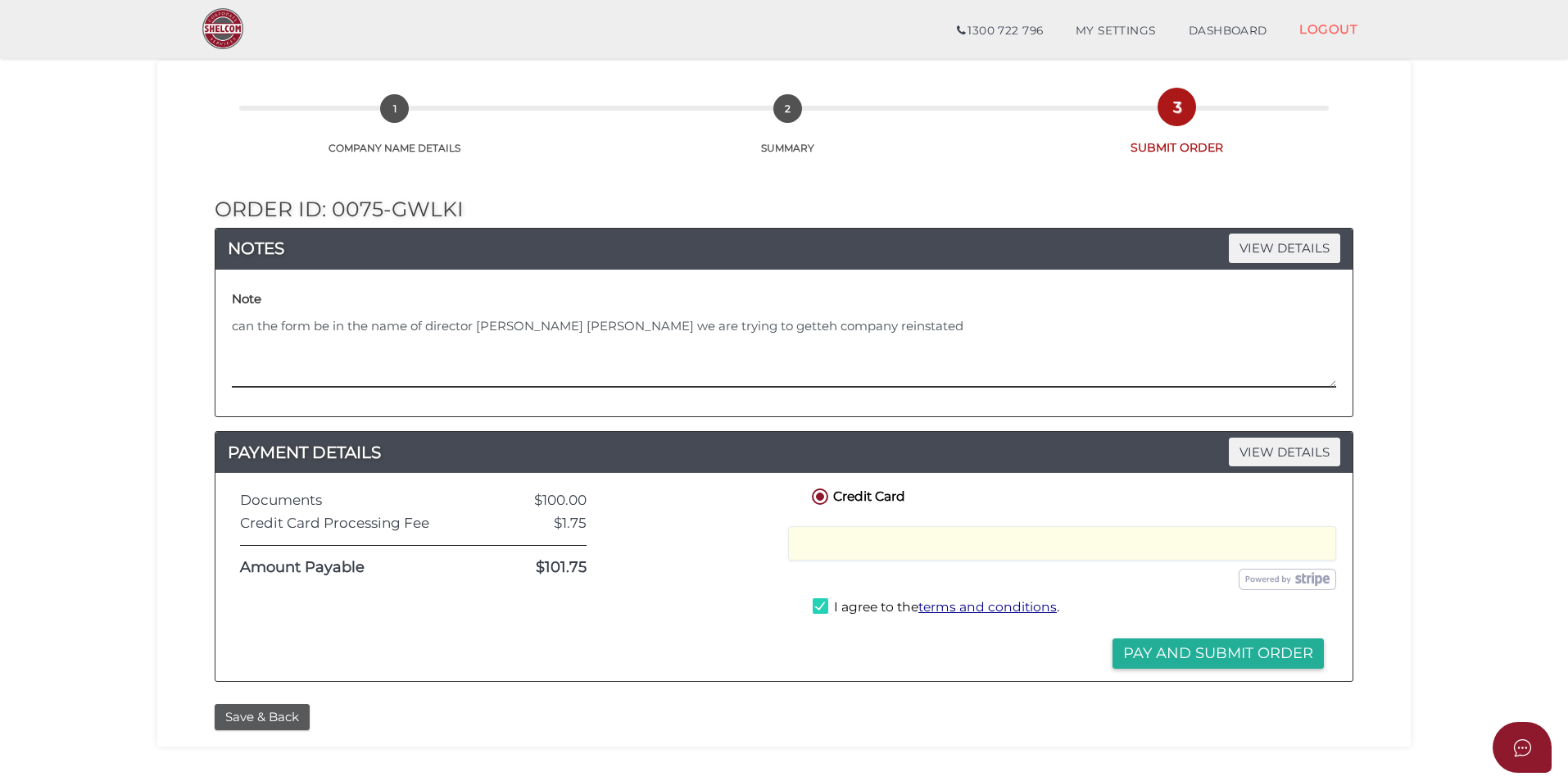
click at [722, 321] on textarea "can the form be in the name of director [PERSON_NAME] [PERSON_NAME] we are tryi…" at bounding box center [784, 353] width 1104 height 71
click at [727, 325] on textarea "can the form be in the name of director [PERSON_NAME] [PERSON_NAME] we are tryi…" at bounding box center [784, 353] width 1104 height 71
click at [741, 330] on textarea "can the form be in the name of director [PERSON_NAME] [PERSON_NAME] we are tryi…" at bounding box center [784, 353] width 1104 height 71
click at [742, 332] on textarea "can the form be in the name of director [PERSON_NAME] [PERSON_NAME] we are tryi…" at bounding box center [784, 353] width 1104 height 71
click at [738, 330] on textarea "can the form be in the name of director [PERSON_NAME] [PERSON_NAME] we are tryi…" at bounding box center [784, 353] width 1104 height 71
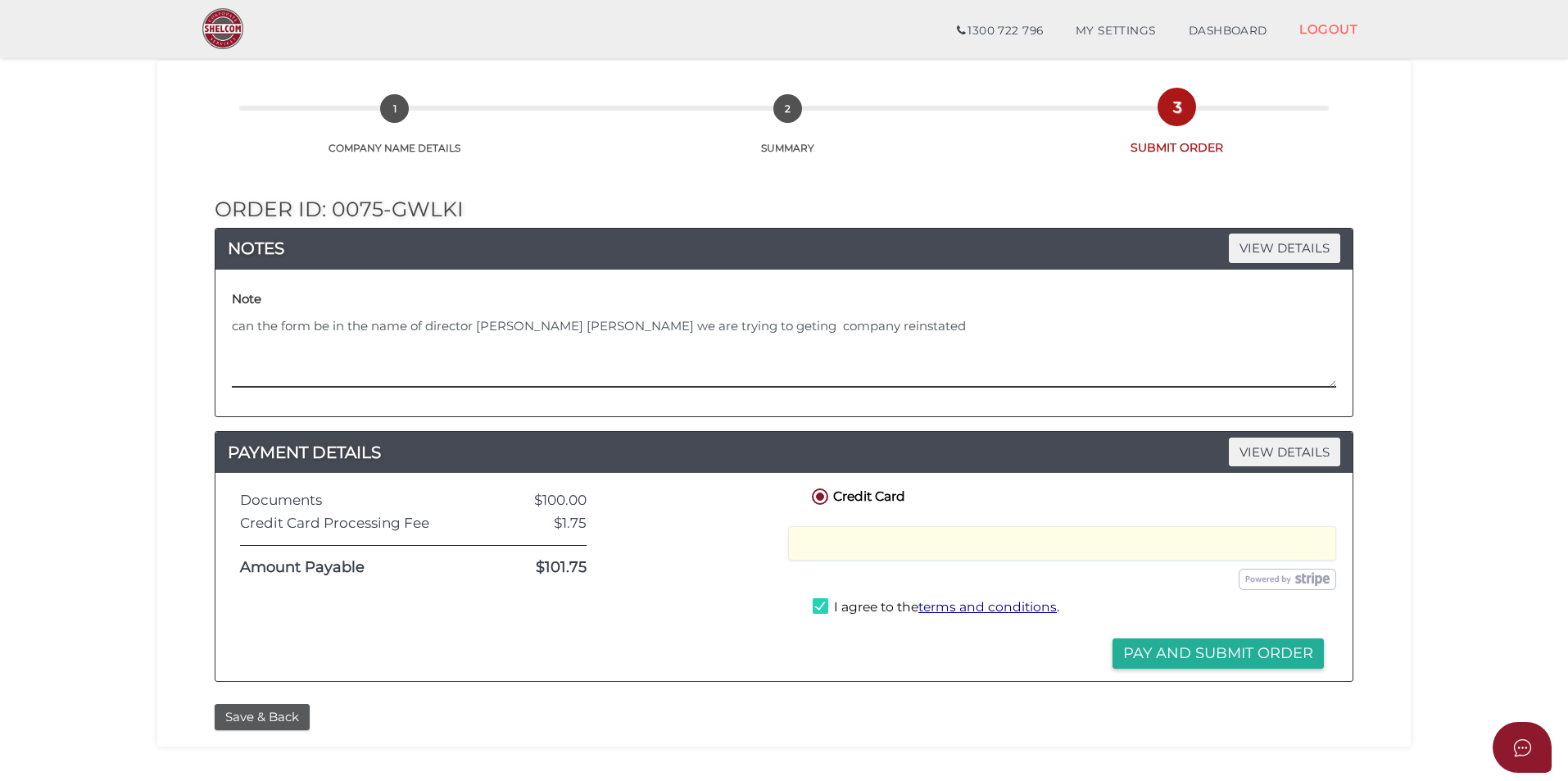
click at [726, 327] on textarea "can the form be in the name of director [PERSON_NAME] [PERSON_NAME] we are tryi…" at bounding box center [784, 353] width 1104 height 71
type textarea "can the form be in the name of director [PERSON_NAME] [PERSON_NAME] we are tryi…"
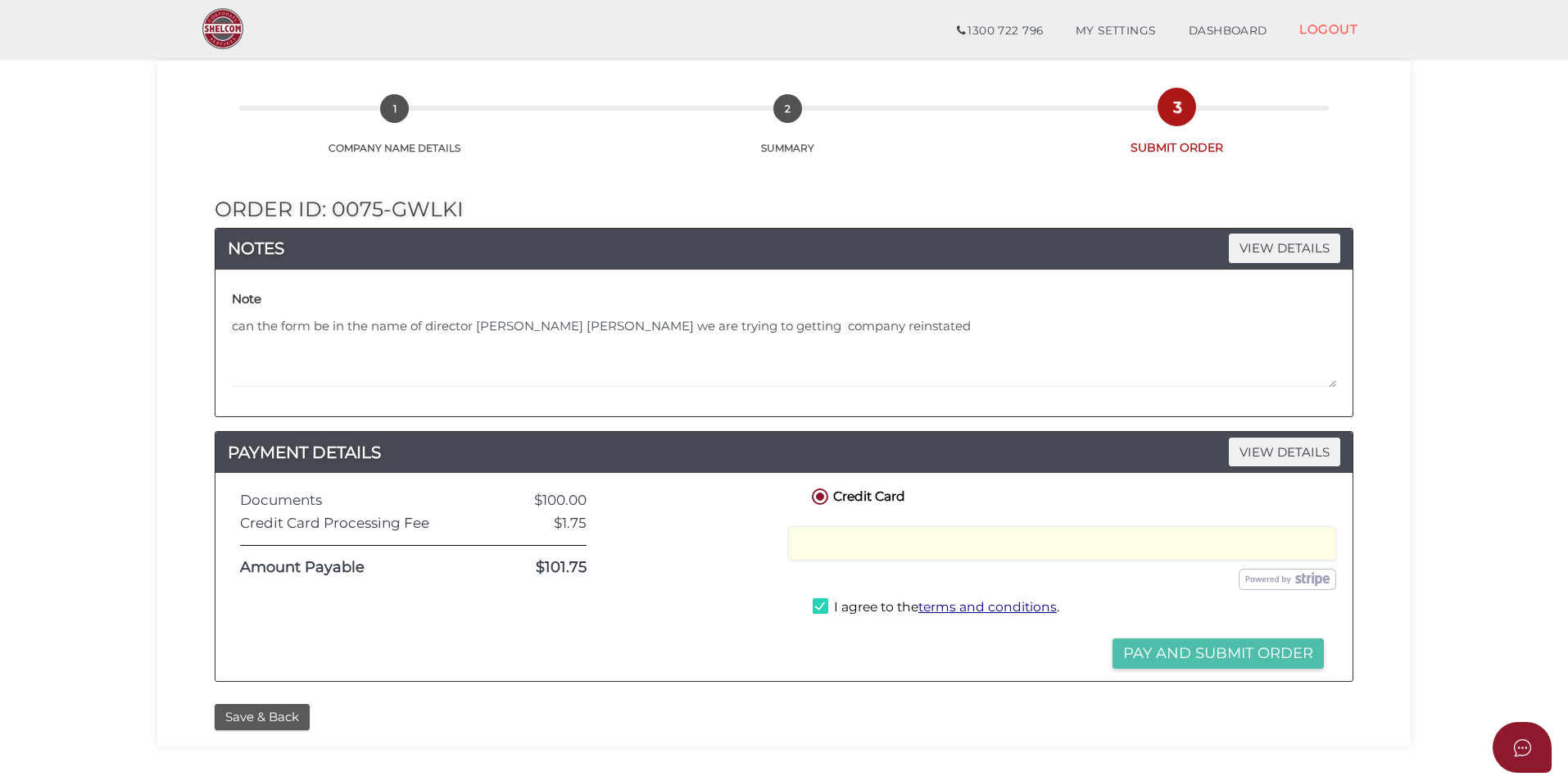
click at [1194, 658] on button "Pay and Submit Order" at bounding box center [1218, 653] width 211 height 30
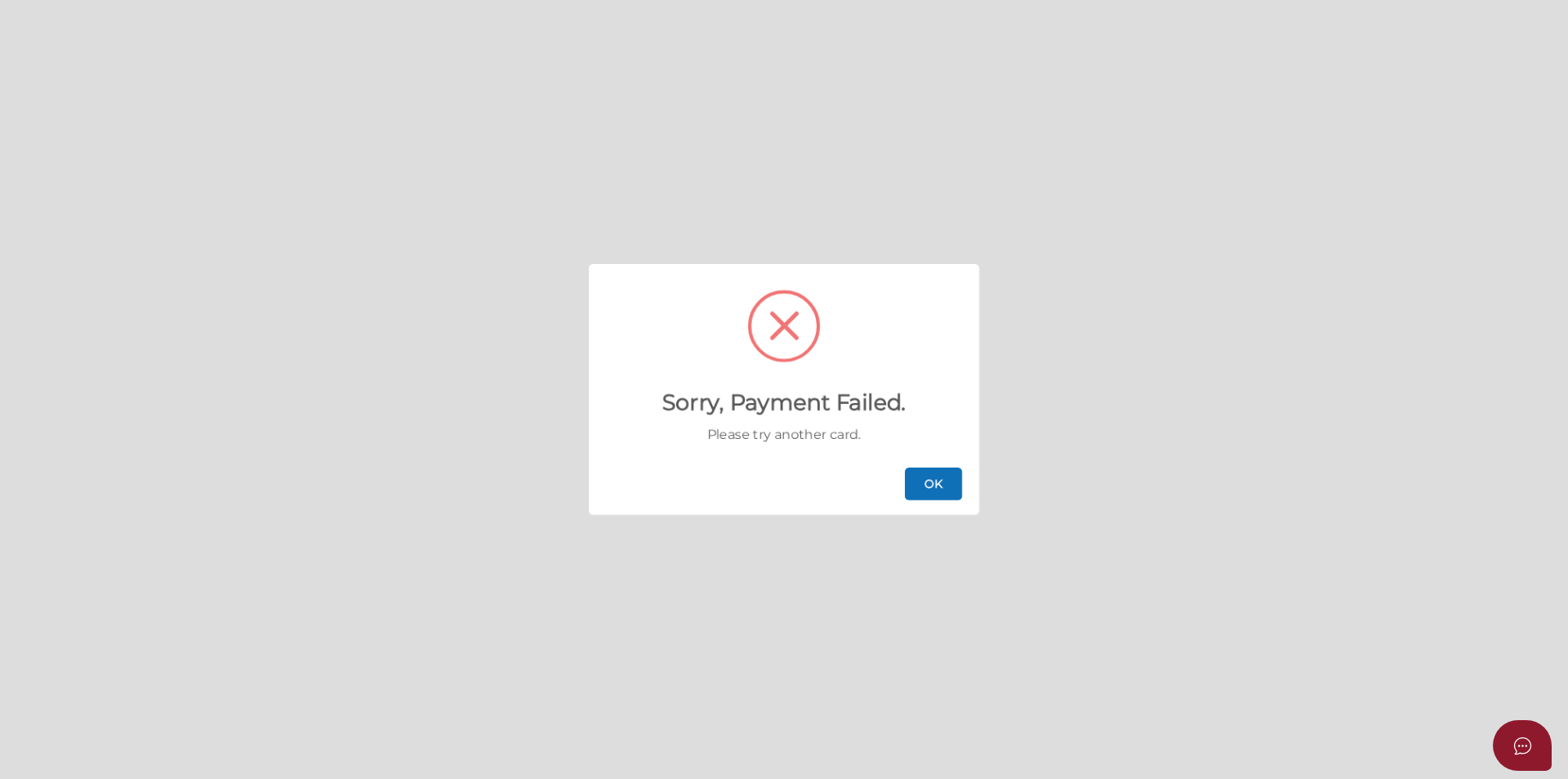
click at [912, 481] on button "OK" at bounding box center [934, 484] width 57 height 33
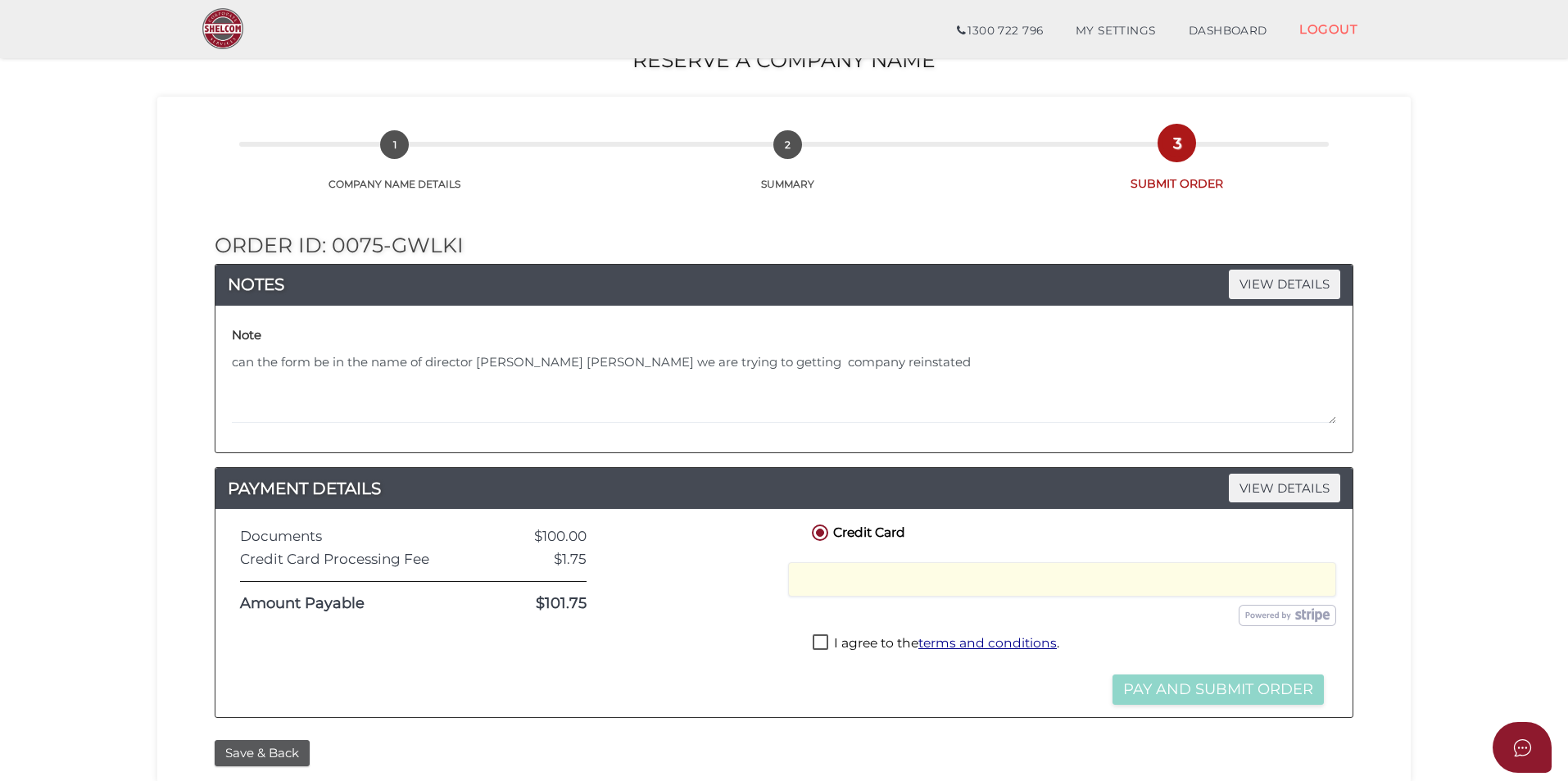
scroll to position [122, 0]
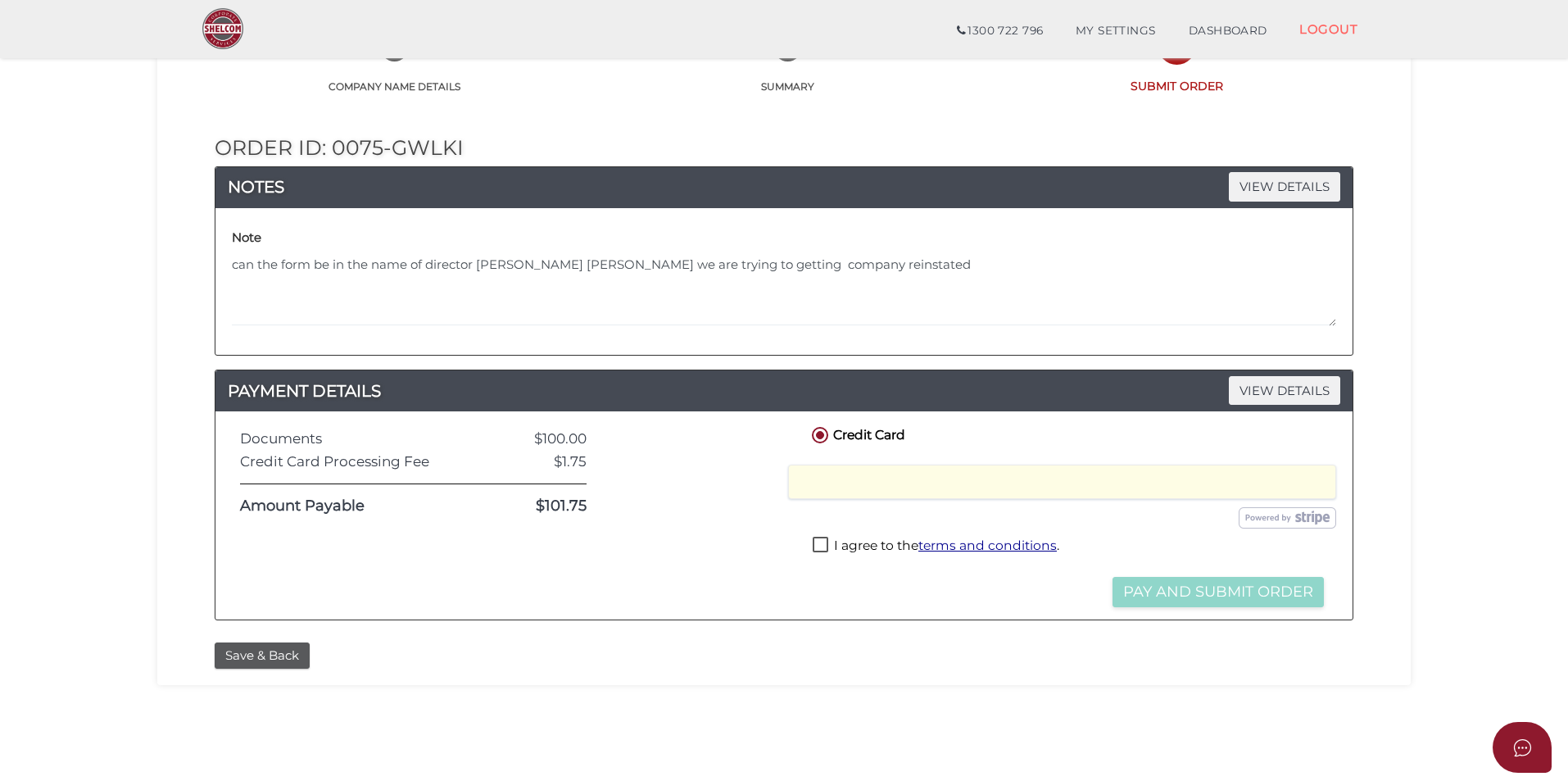
drag, startPoint x: 1251, startPoint y: 469, endPoint x: 1245, endPoint y: 478, distance: 10.8
click at [443, 3] on div "Director ID's are now required to be completed for all directors. To read about…" at bounding box center [784, 440] width 1568 height 1125
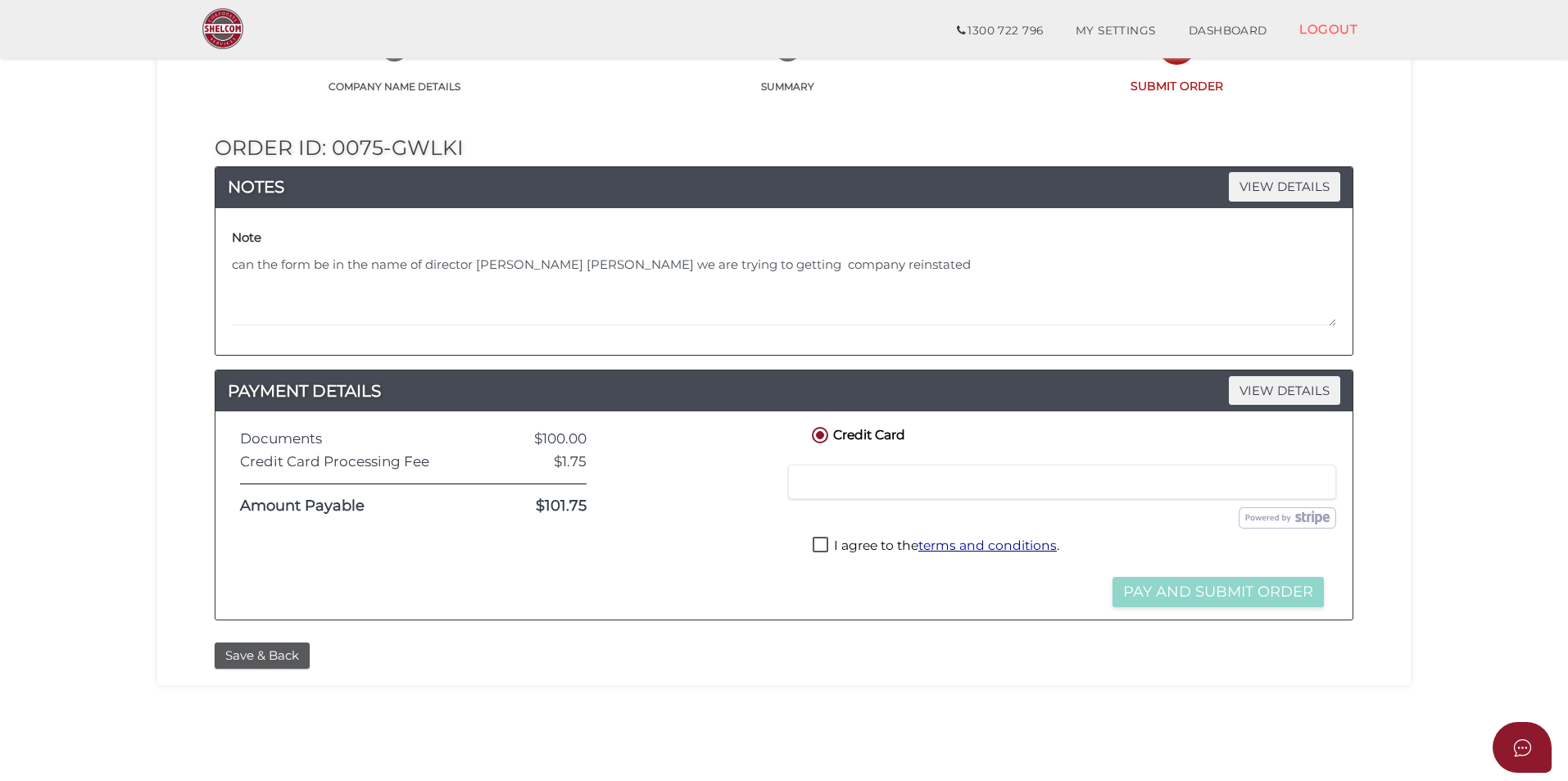
click at [824, 548] on label "I agree to the terms and conditions ." at bounding box center [936, 547] width 247 height 21
checkbox input "true"
click at [1233, 592] on button "Pay and Submit Order" at bounding box center [1218, 591] width 211 height 30
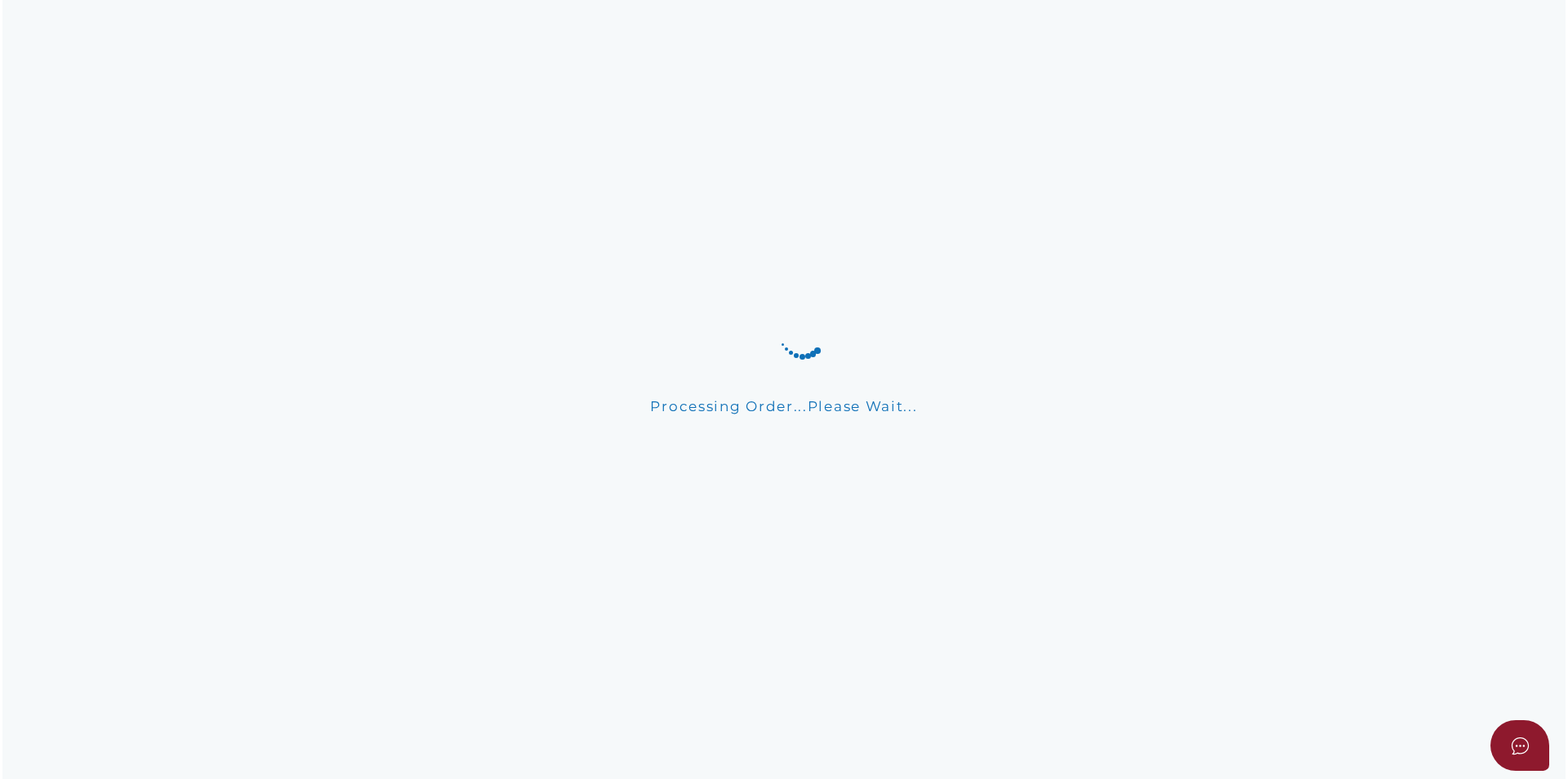
scroll to position [0, 0]
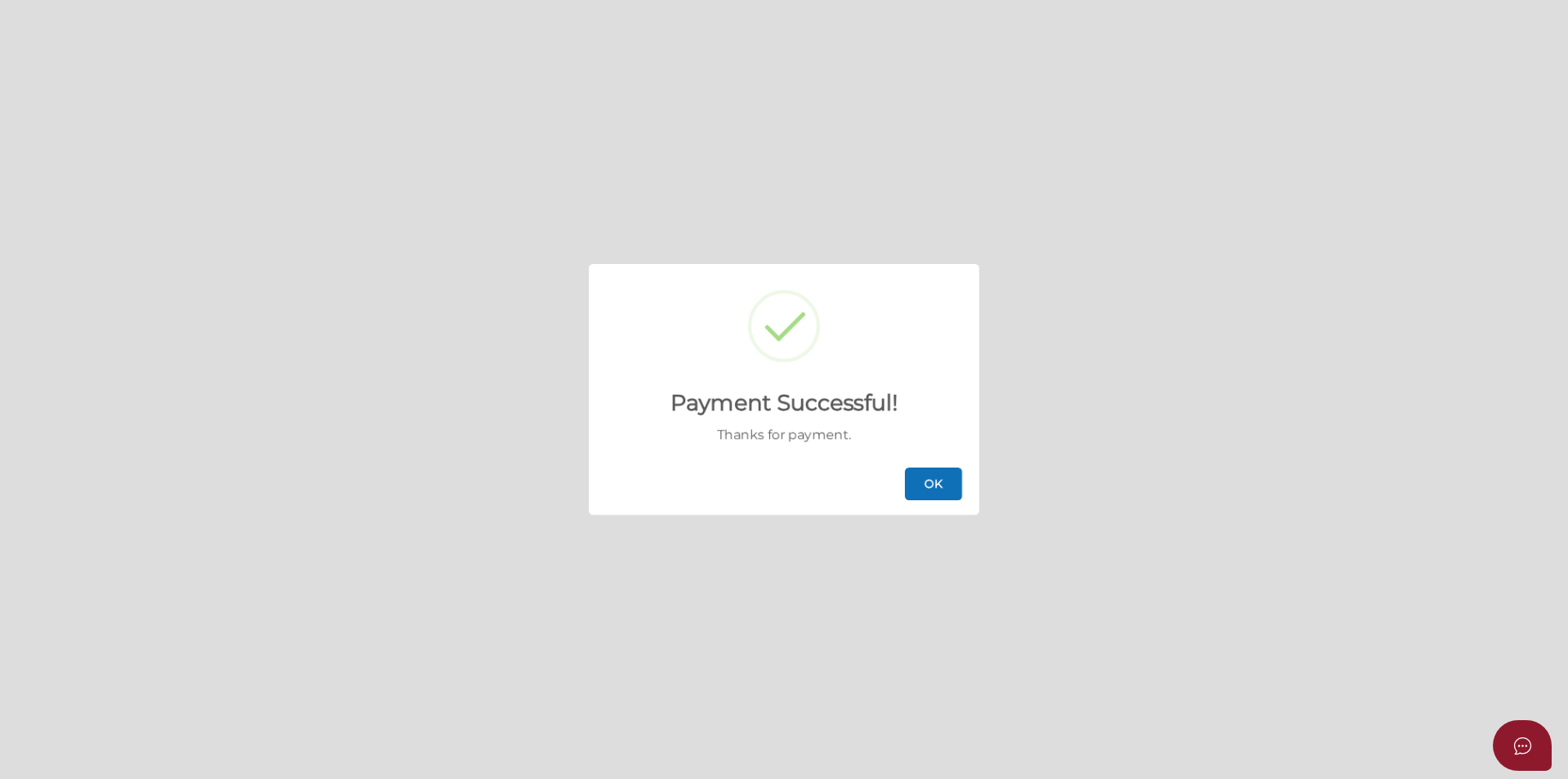
click at [958, 481] on button "OK" at bounding box center [934, 484] width 57 height 33
